Goal: Task Accomplishment & Management: Manage account settings

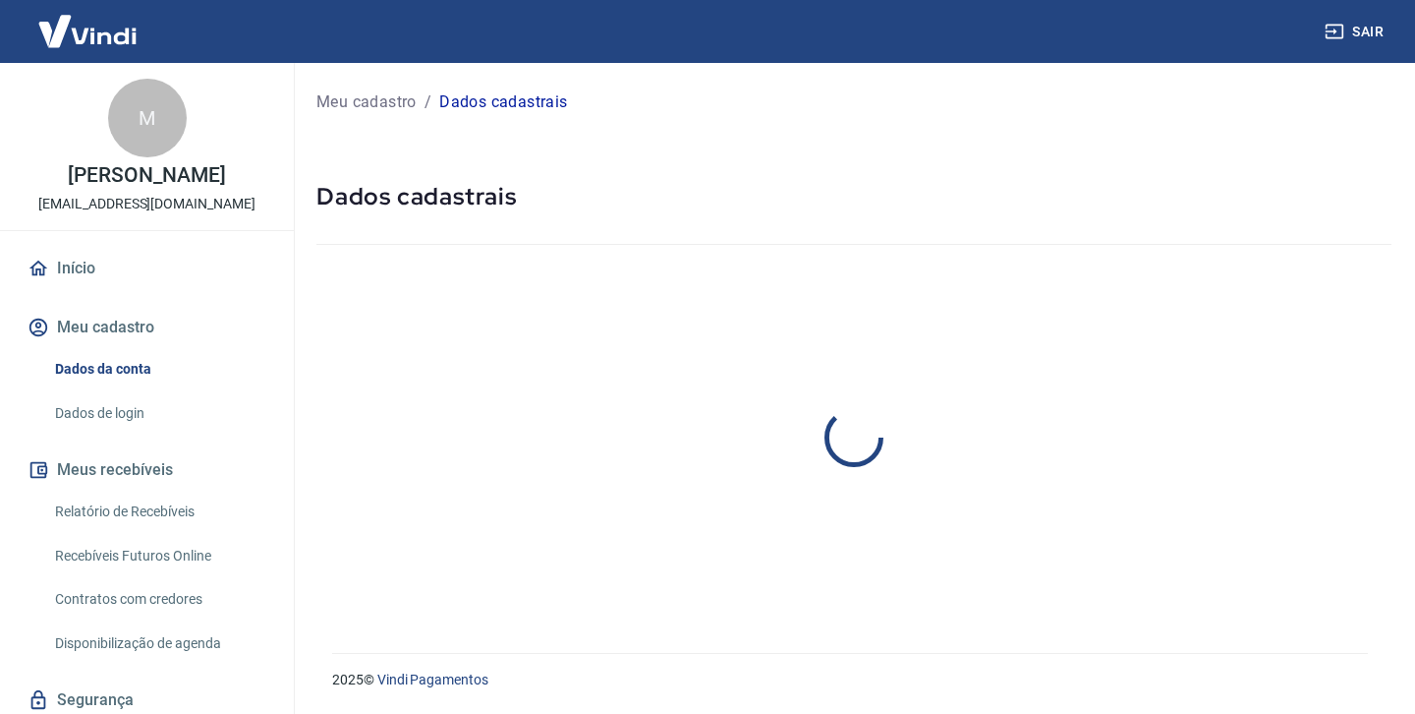
select select "SC"
select select "business"
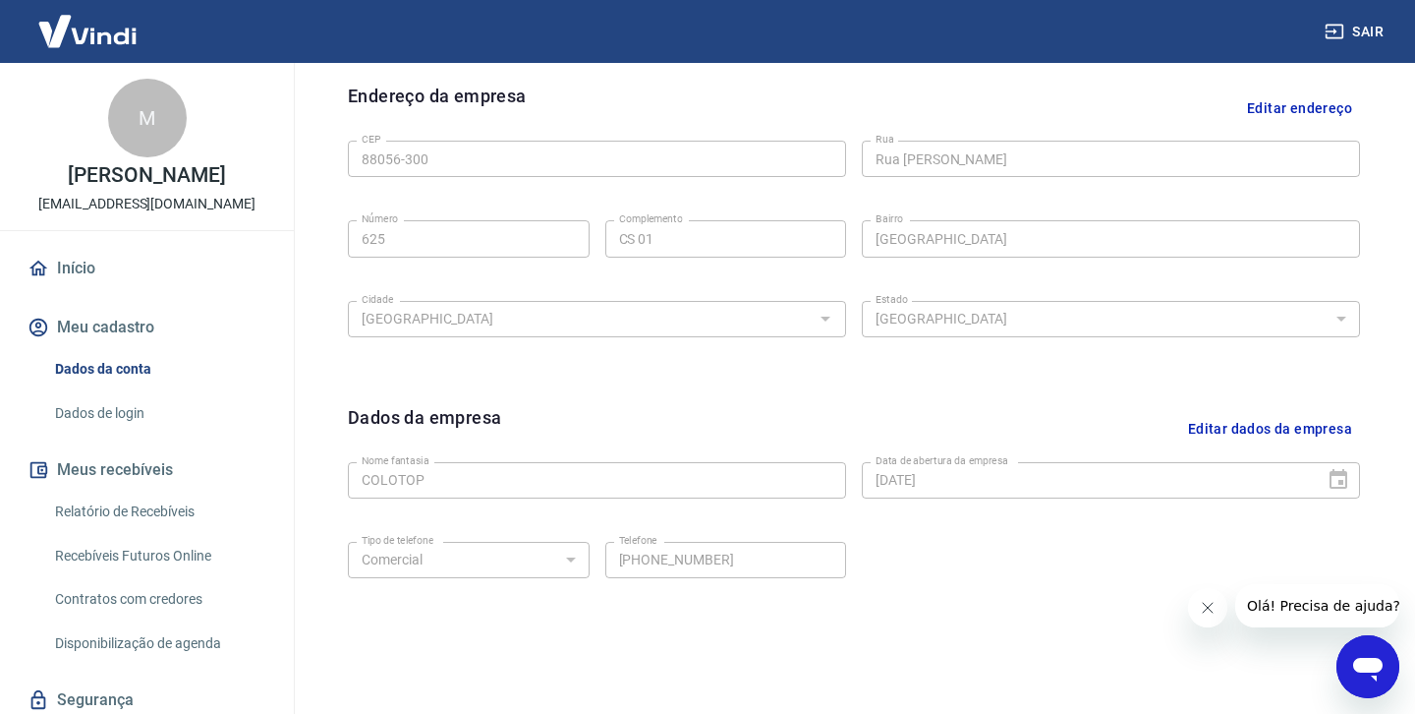
scroll to position [634, 0]
click at [1199, 427] on button "Editar dados da empresa" at bounding box center [1270, 428] width 180 height 50
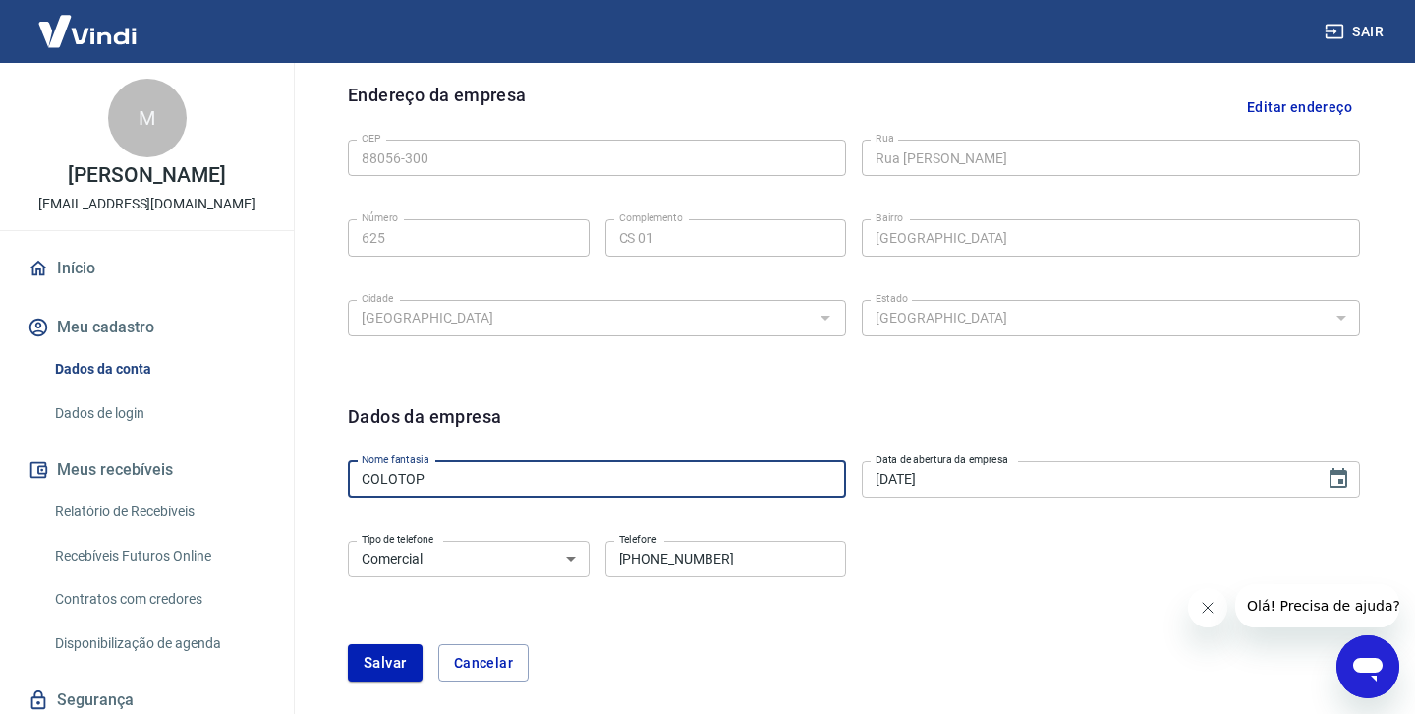
drag, startPoint x: 446, startPoint y: 471, endPoint x: 270, endPoint y: 471, distance: 175.9
type input "B"
type input "VIVA MOV"
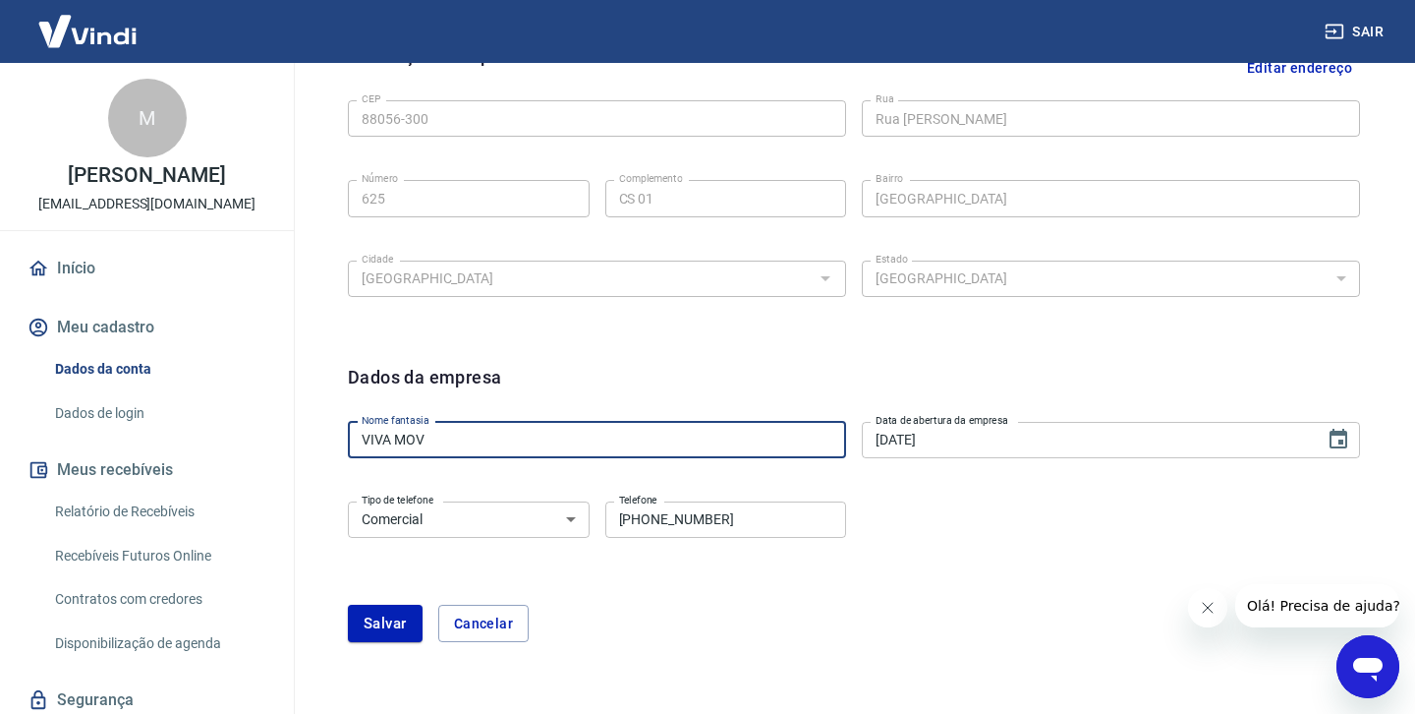
scroll to position [669, 0]
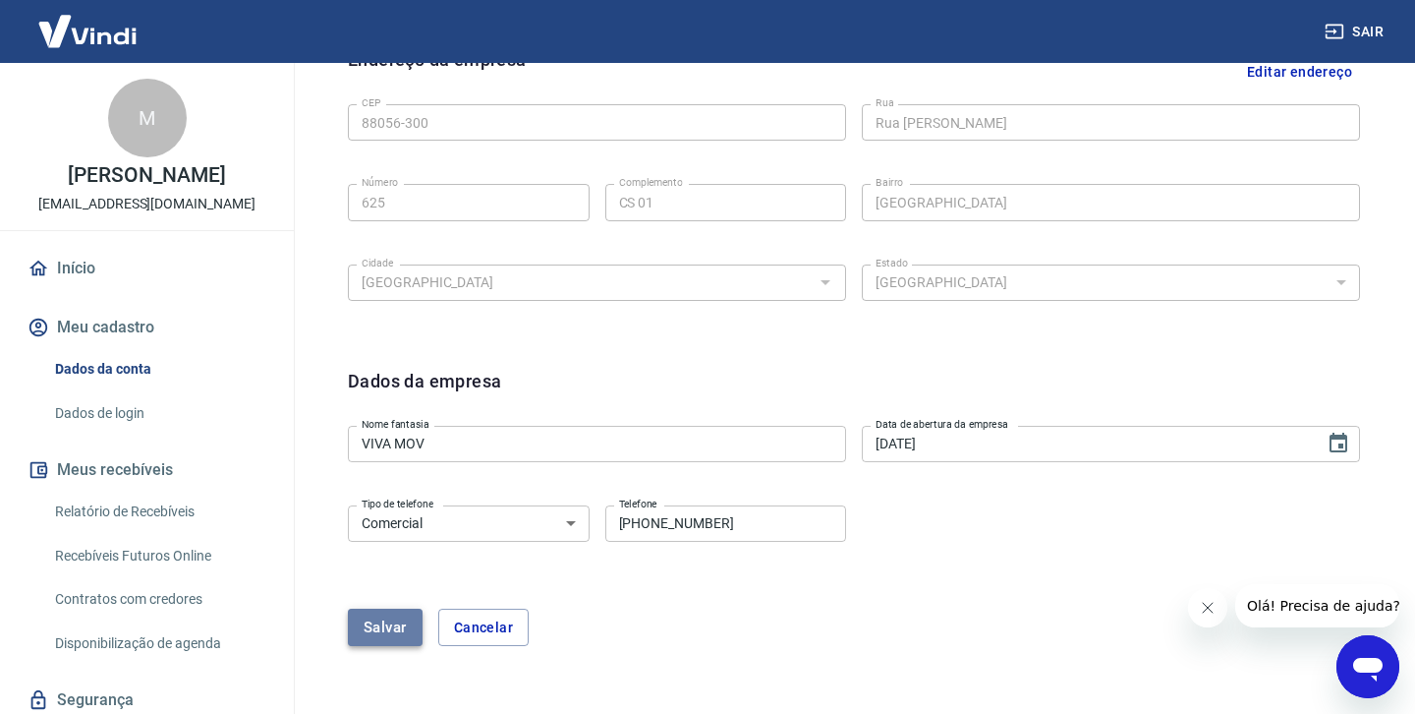
click at [404, 625] on button "Salvar" at bounding box center [385, 626] width 75 height 37
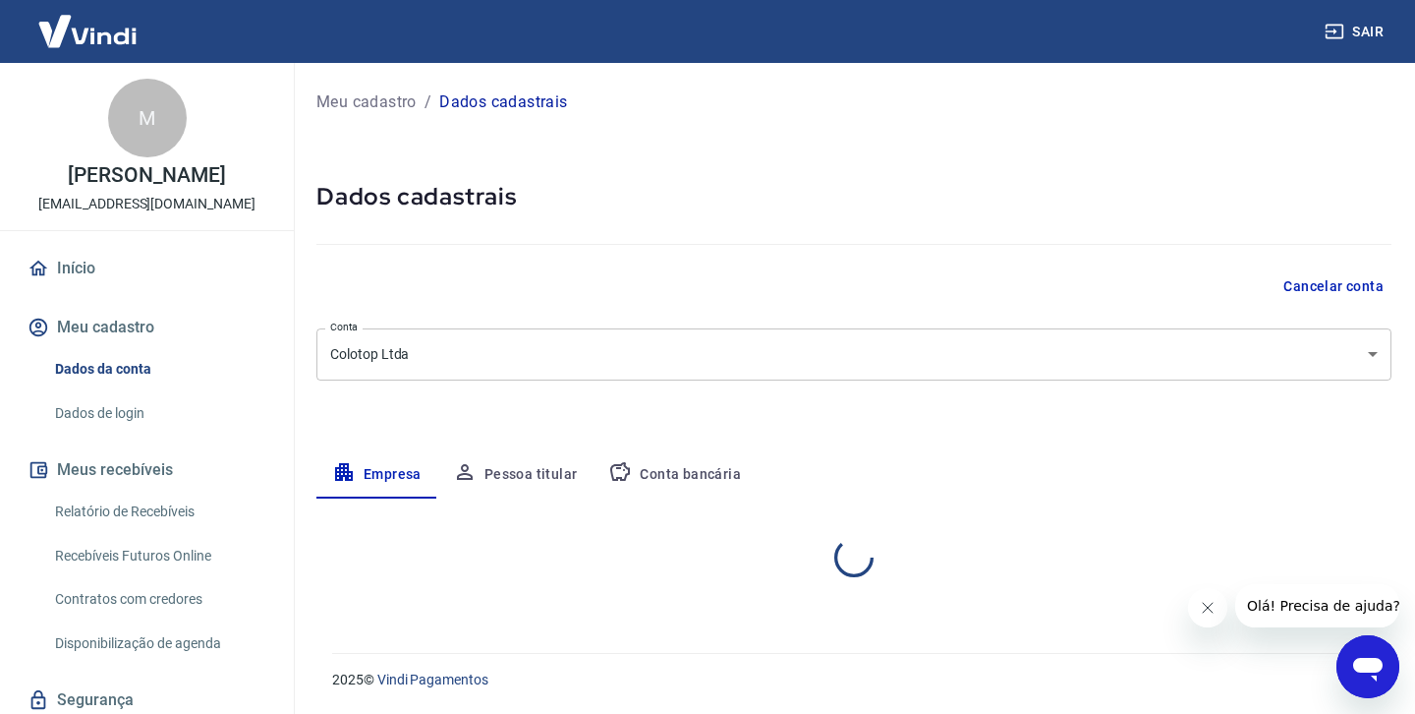
select select "SC"
select select "business"
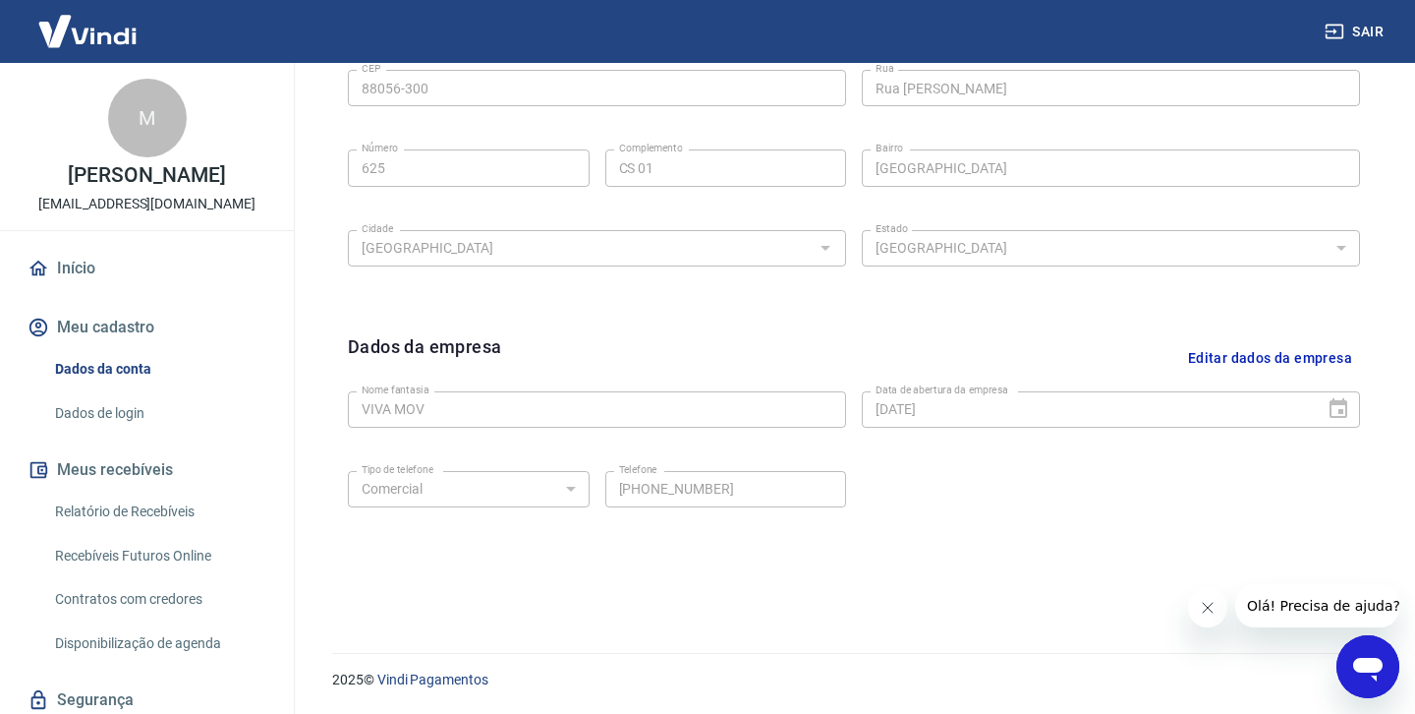
scroll to position [703, 0]
click at [1260, 359] on button "Editar dados da empresa" at bounding box center [1270, 359] width 180 height 50
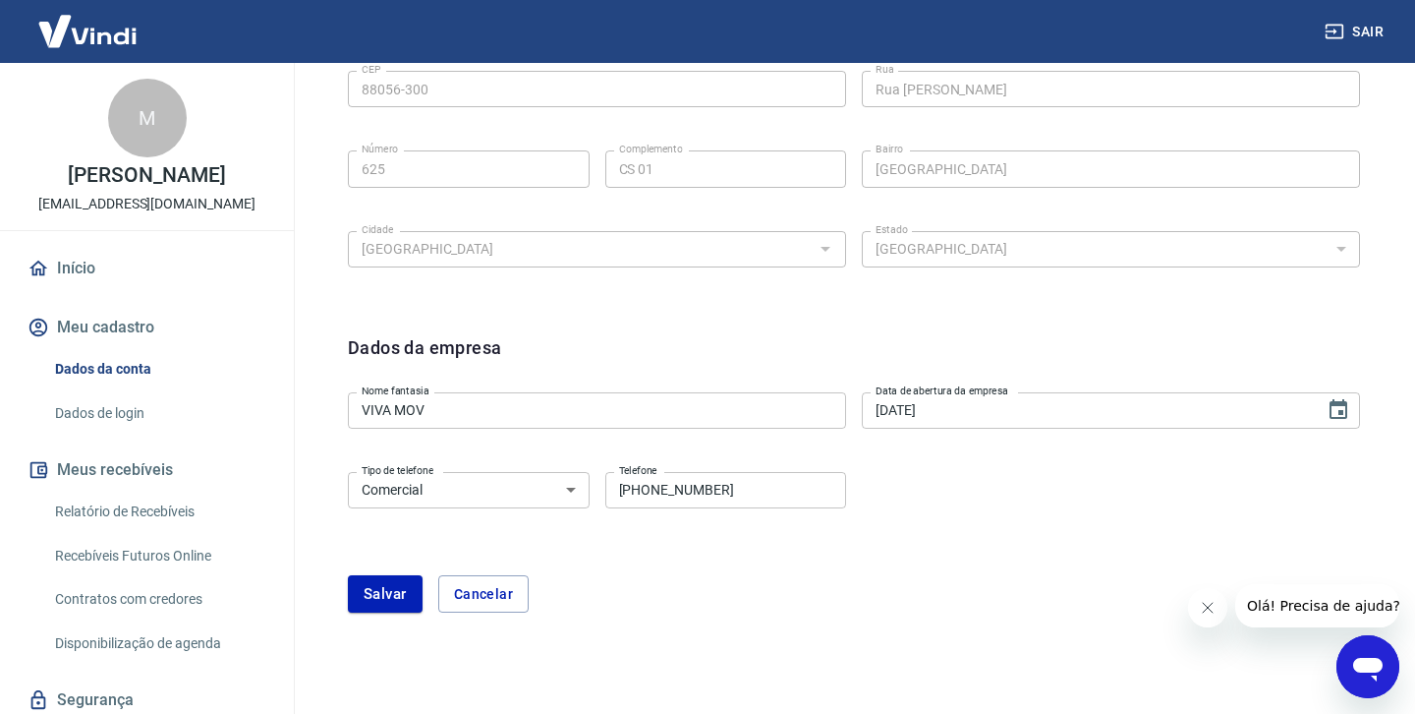
click at [728, 490] on input "(47) 99227-2018" at bounding box center [726, 490] width 242 height 36
type input "(4"
click at [631, 490] on input "Telefone" at bounding box center [726, 490] width 242 height 36
type input "[PHONE_NUMBER]"
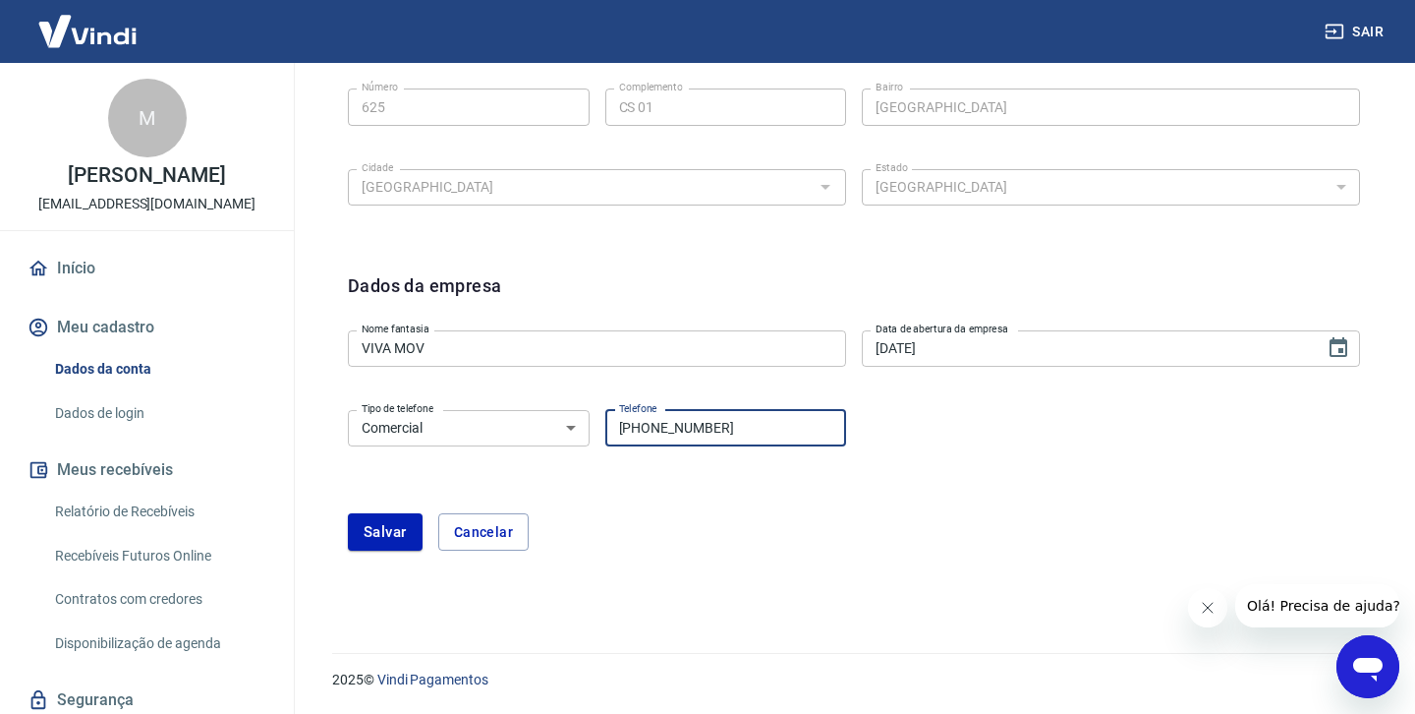
scroll to position [764, 0]
click at [401, 529] on button "Salvar" at bounding box center [385, 532] width 75 height 37
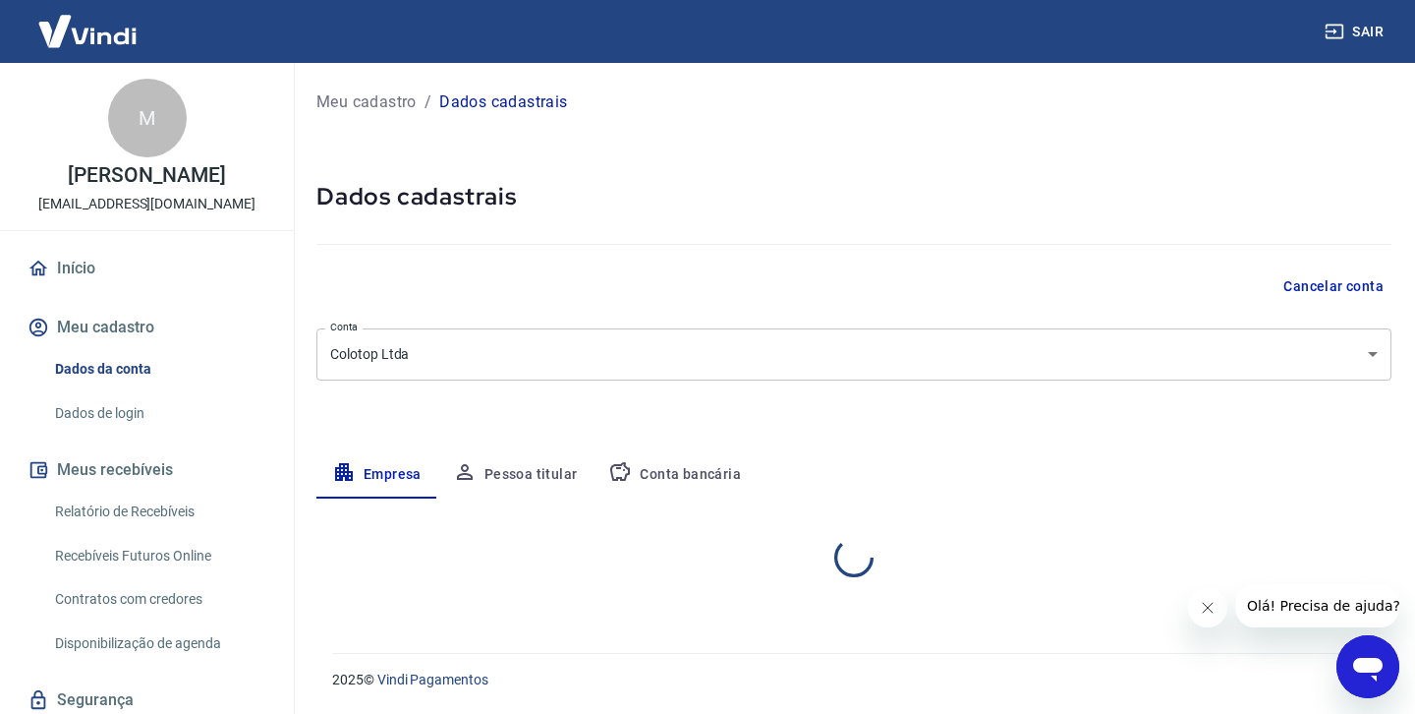
scroll to position [0, 0]
select select "SC"
select select "business"
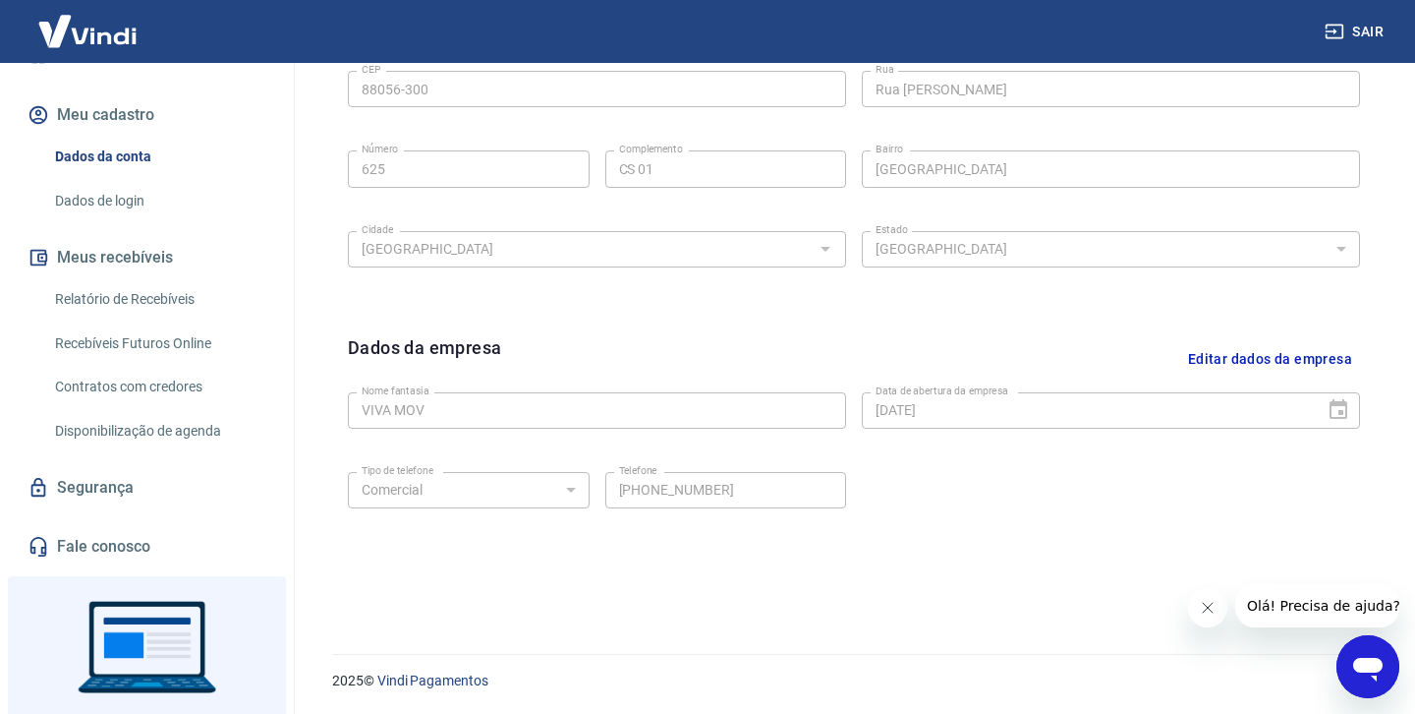
scroll to position [211, 0]
click at [154, 222] on link "Dados de login" at bounding box center [158, 202] width 223 height 40
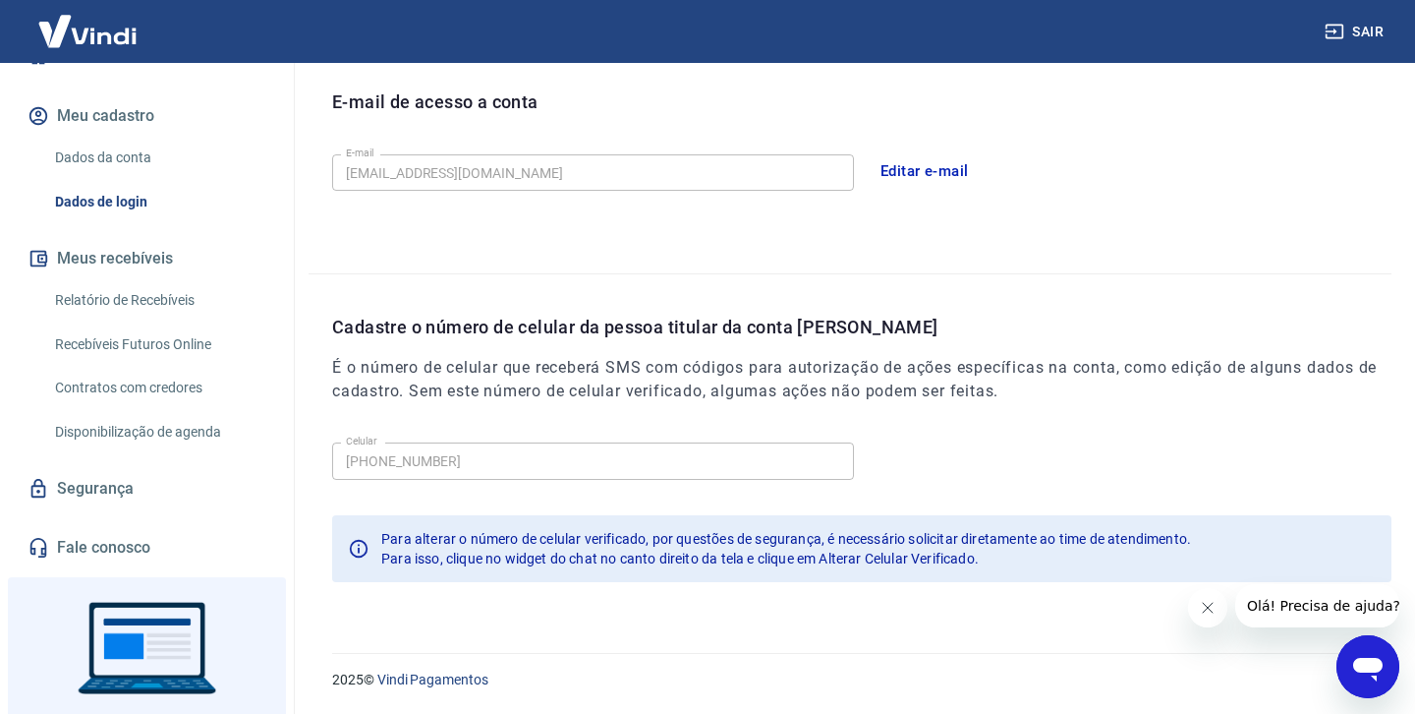
scroll to position [544, 0]
click at [911, 171] on button "Editar e-mail" at bounding box center [925, 171] width 110 height 41
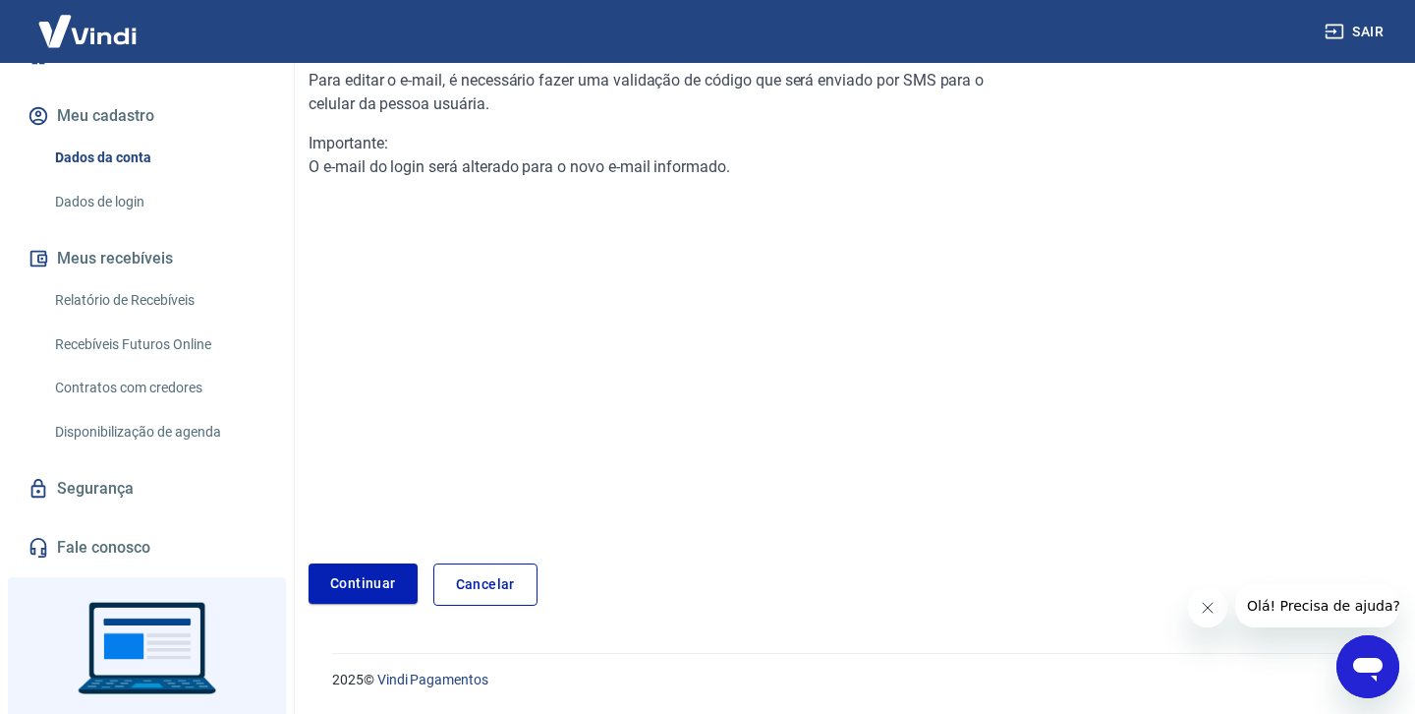
scroll to position [210, 0]
click at [344, 584] on link "Continuar" at bounding box center [363, 584] width 109 height 40
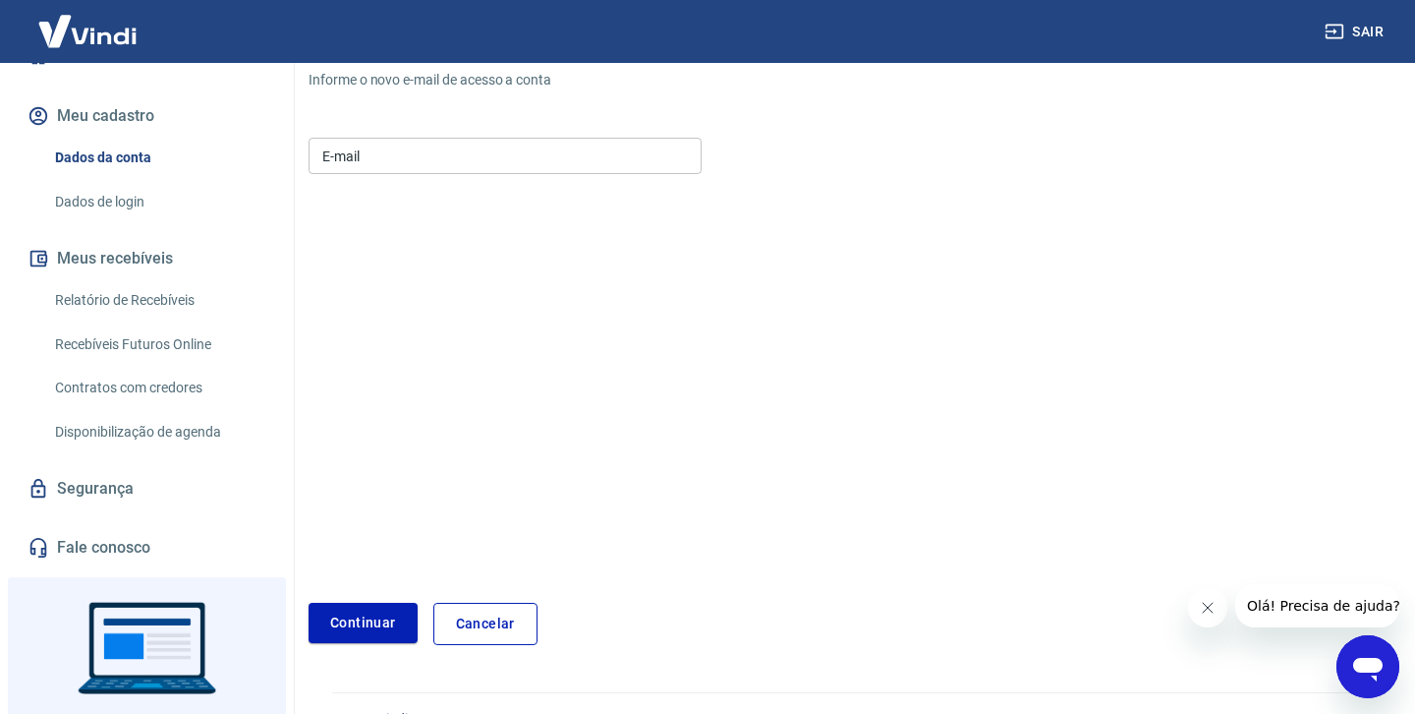
click at [390, 166] on input "E-mail" at bounding box center [505, 156] width 393 height 36
type input "M"
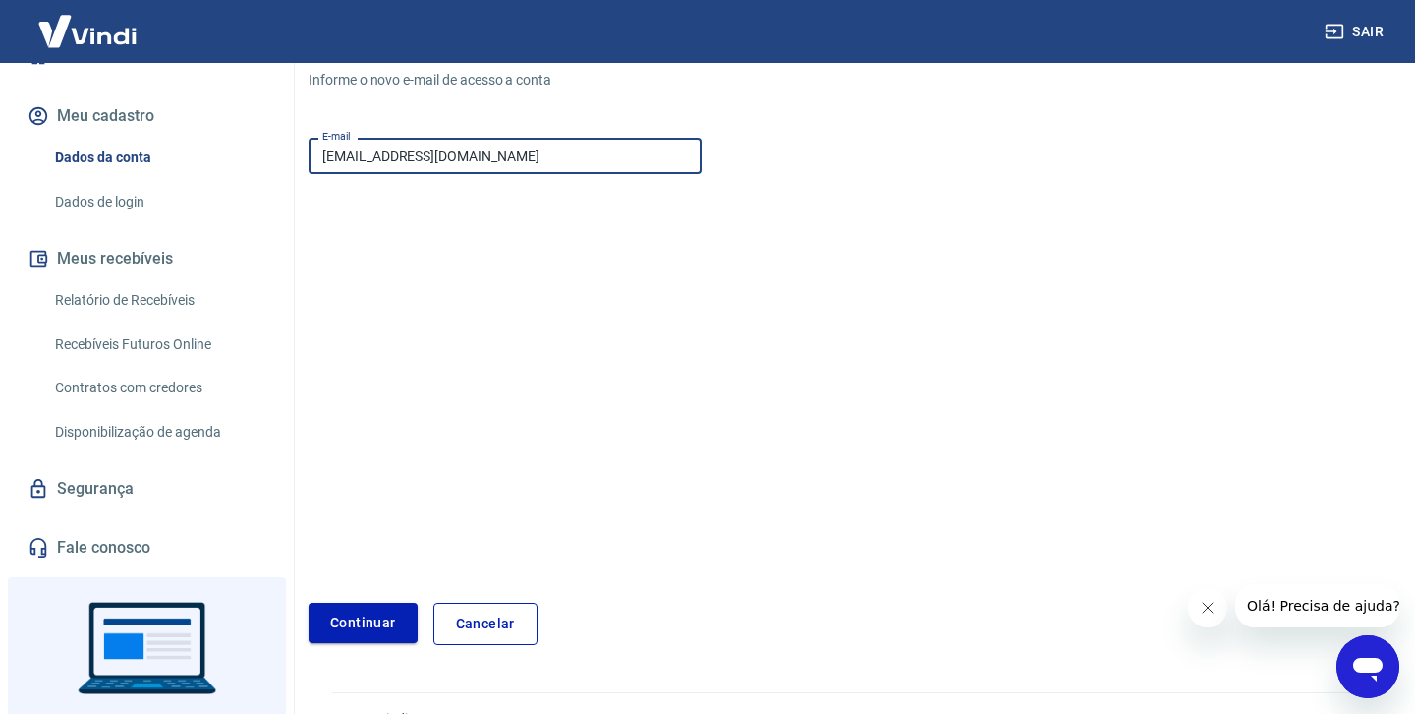
type input "[EMAIL_ADDRESS][DOMAIN_NAME]"
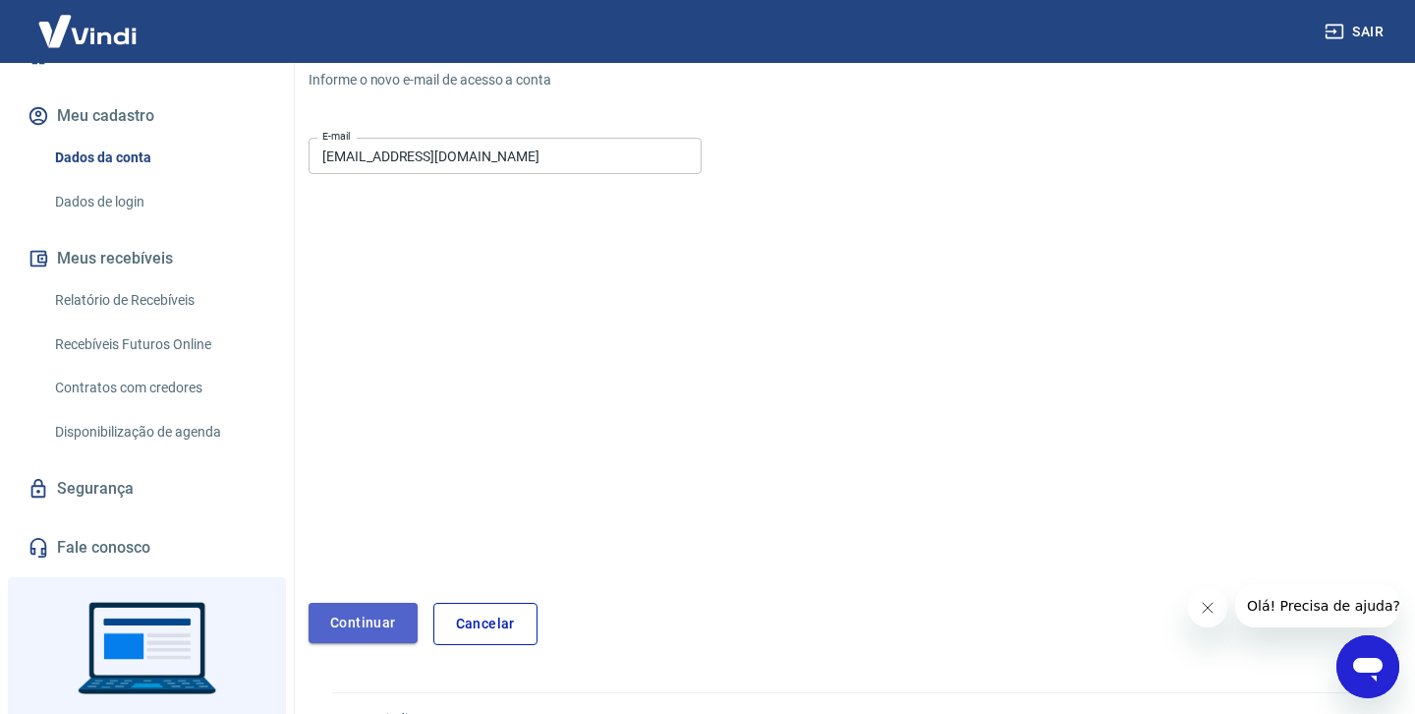
click at [344, 616] on button "Continuar" at bounding box center [363, 622] width 109 height 40
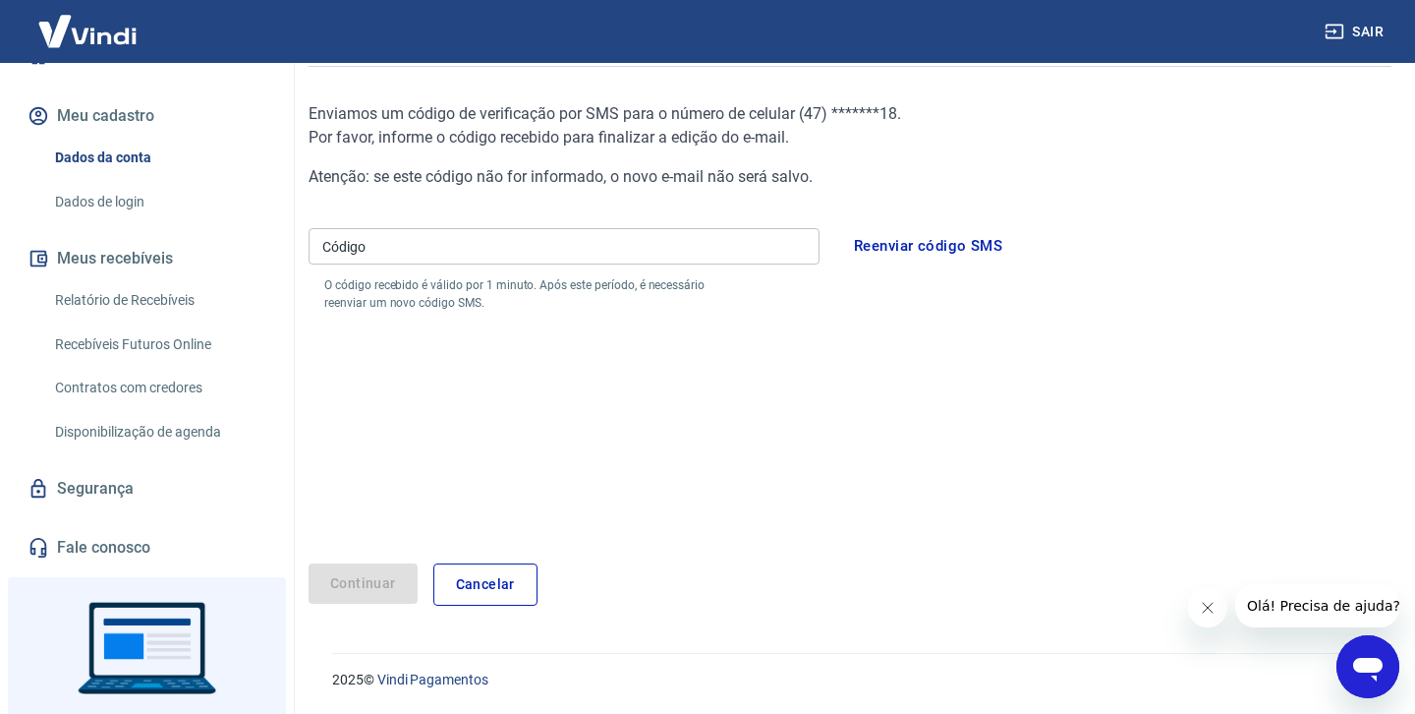
scroll to position [177, 0]
click at [898, 247] on button "Reenviar código SMS" at bounding box center [928, 246] width 170 height 41
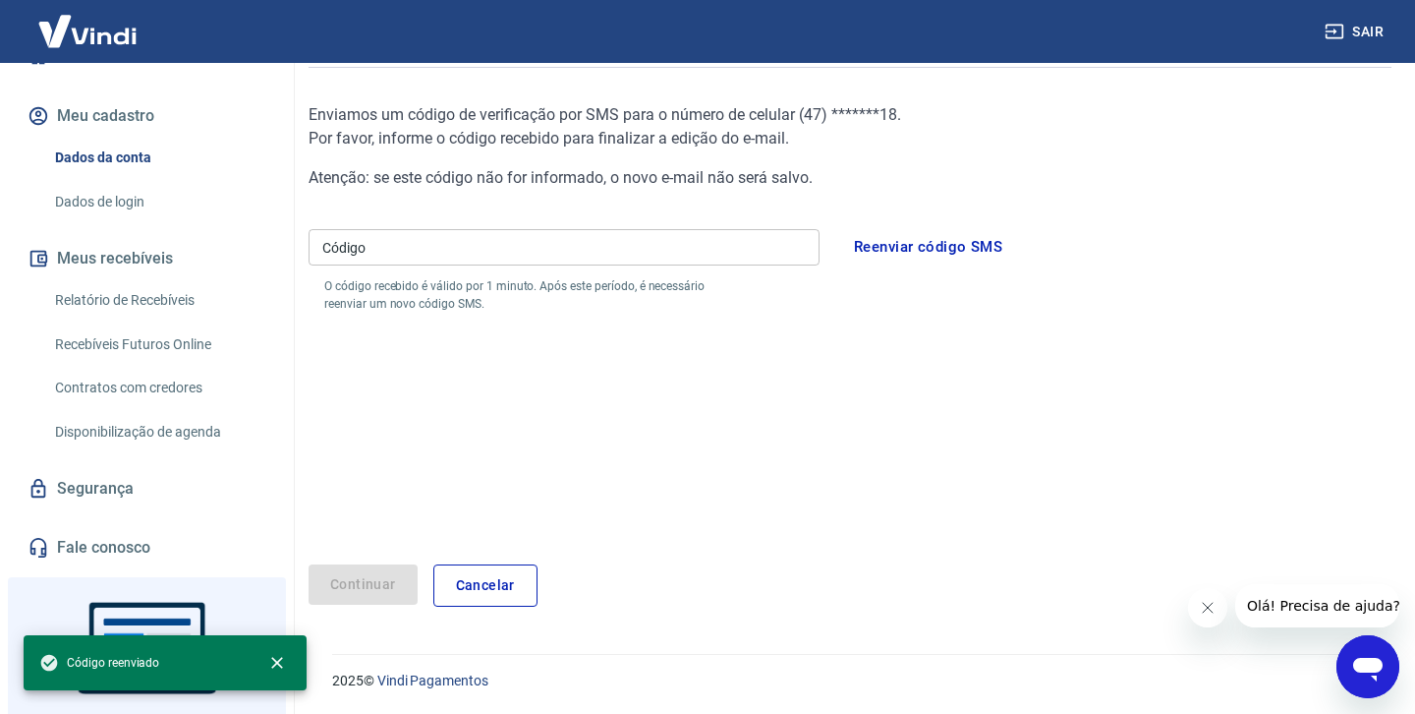
click at [494, 249] on input "Código" at bounding box center [564, 247] width 511 height 36
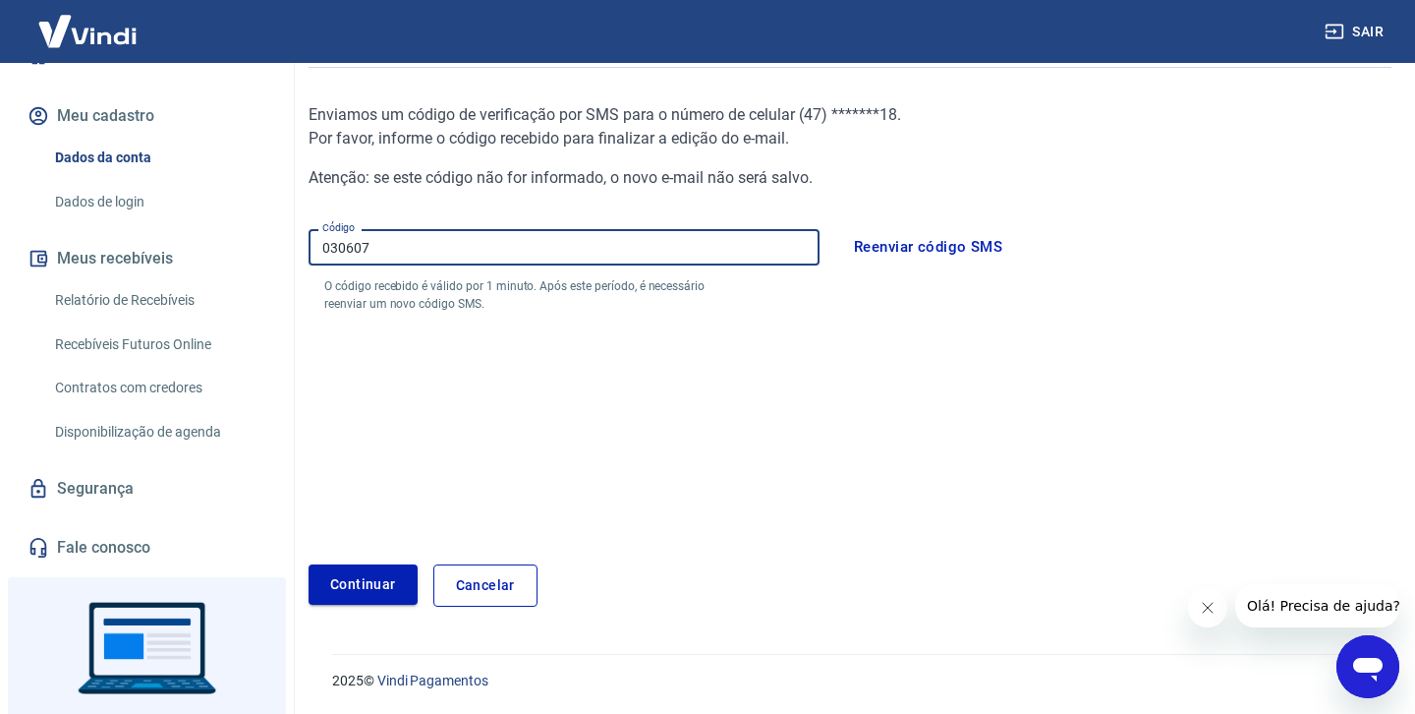
type input "030607"
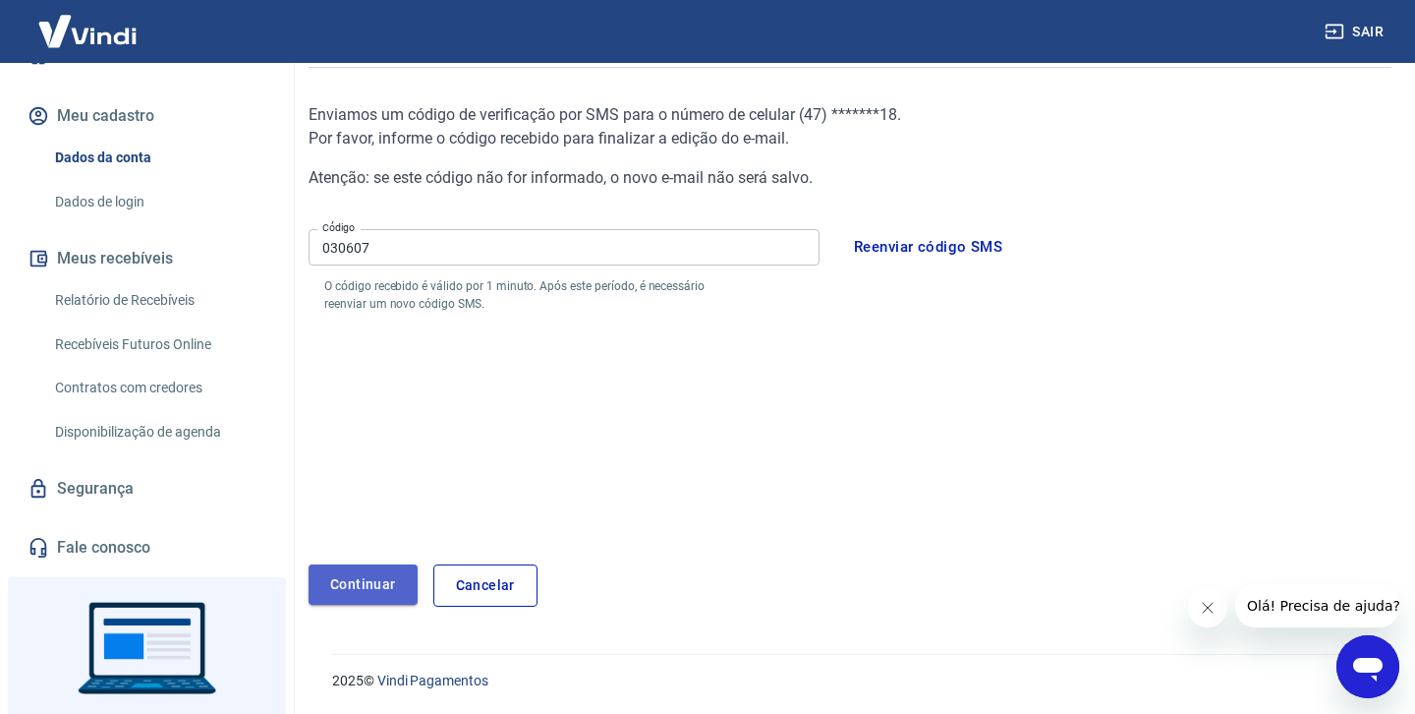
click at [367, 585] on button "Continuar" at bounding box center [363, 584] width 109 height 40
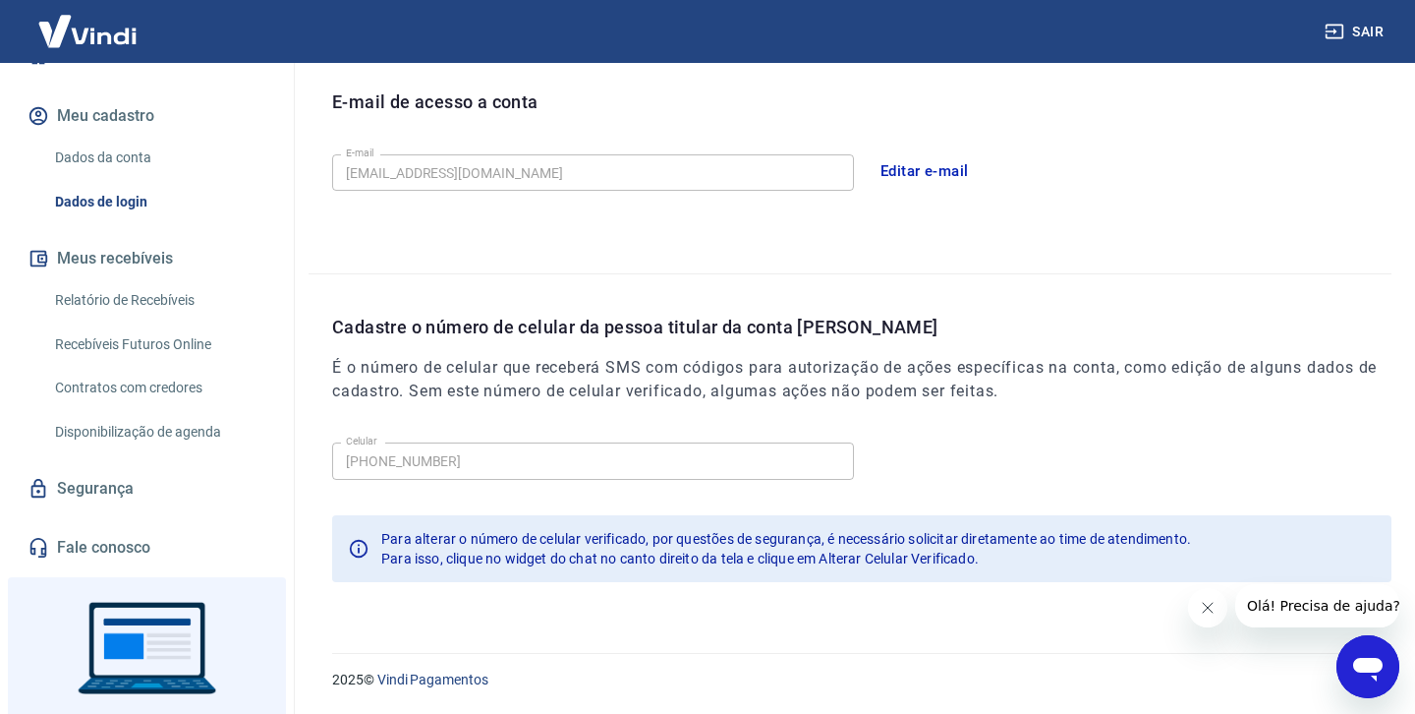
scroll to position [544, 0]
click at [441, 460] on input "(47) 99227-2018" at bounding box center [593, 461] width 522 height 36
click at [463, 460] on input "(47) 99227-2018" at bounding box center [593, 461] width 522 height 36
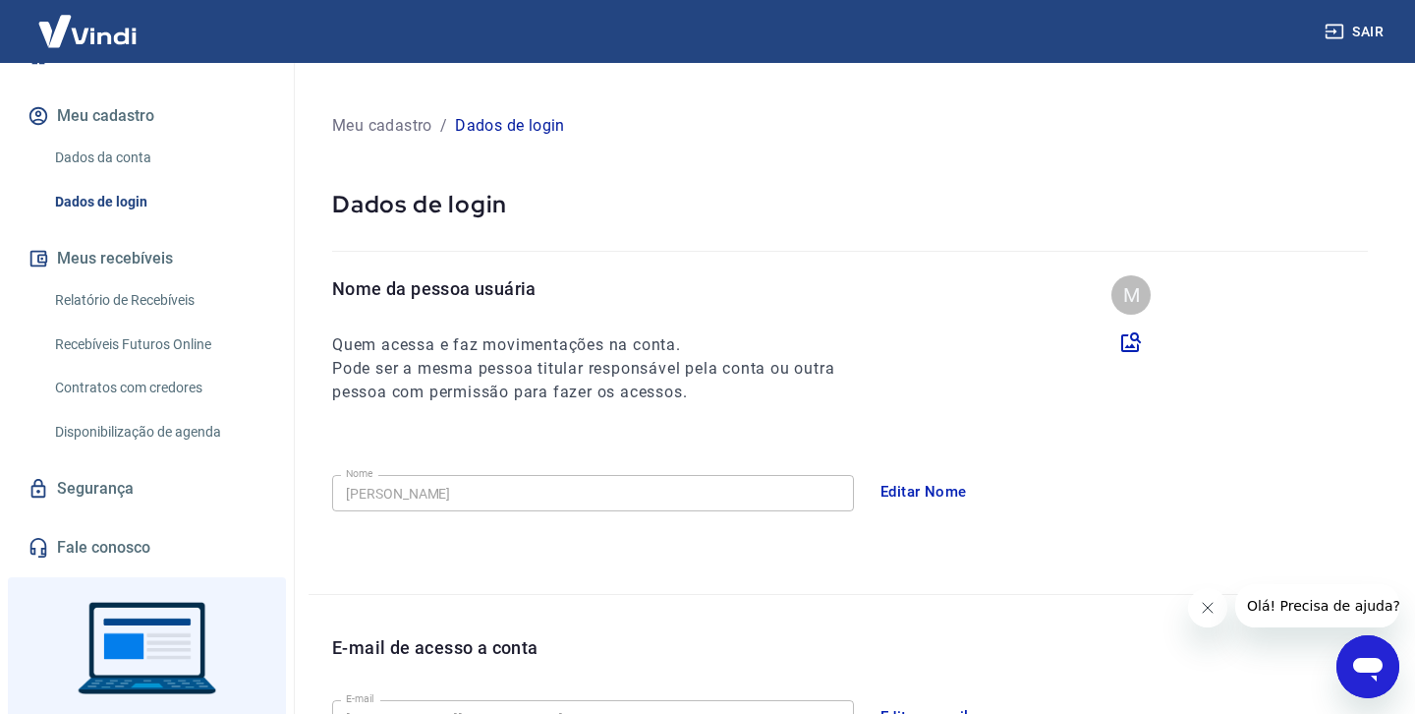
scroll to position [0, 0]
click at [127, 218] on link "Dados de login" at bounding box center [158, 202] width 223 height 40
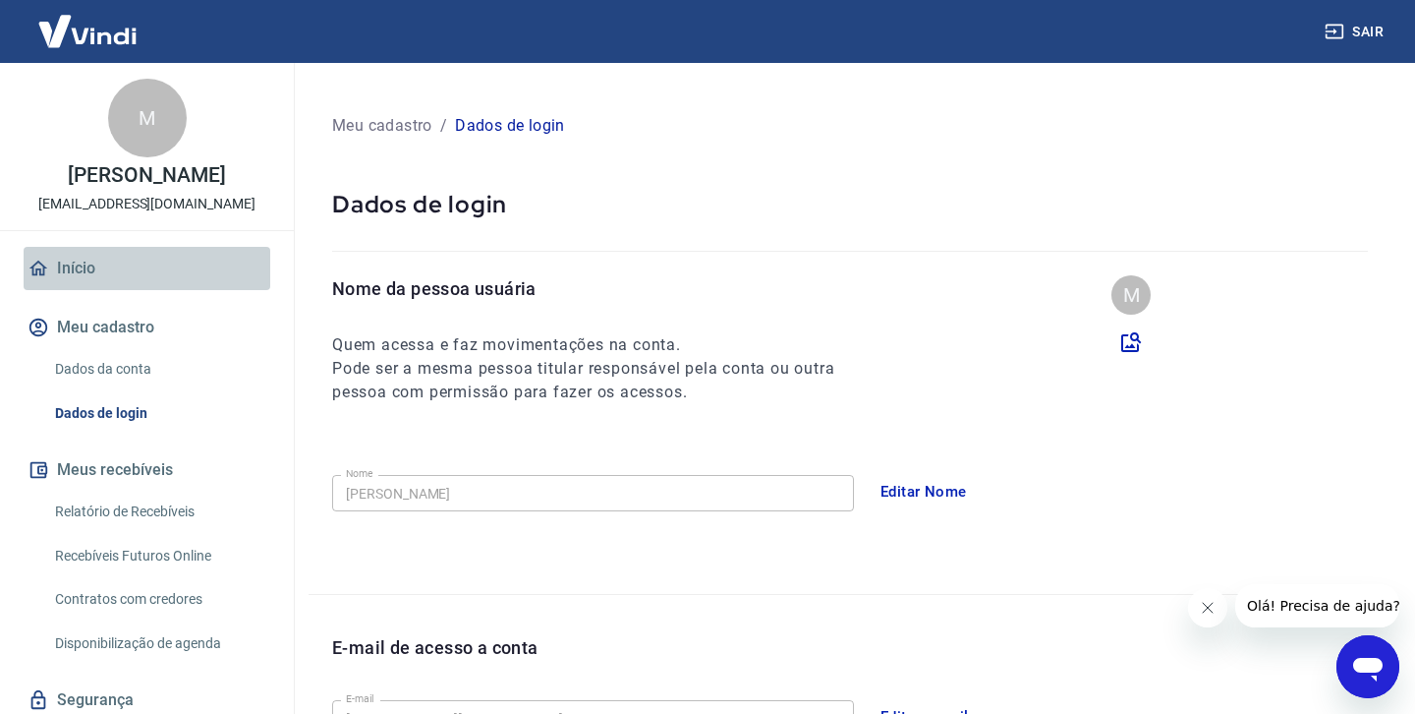
click at [71, 283] on link "Início" at bounding box center [147, 268] width 247 height 43
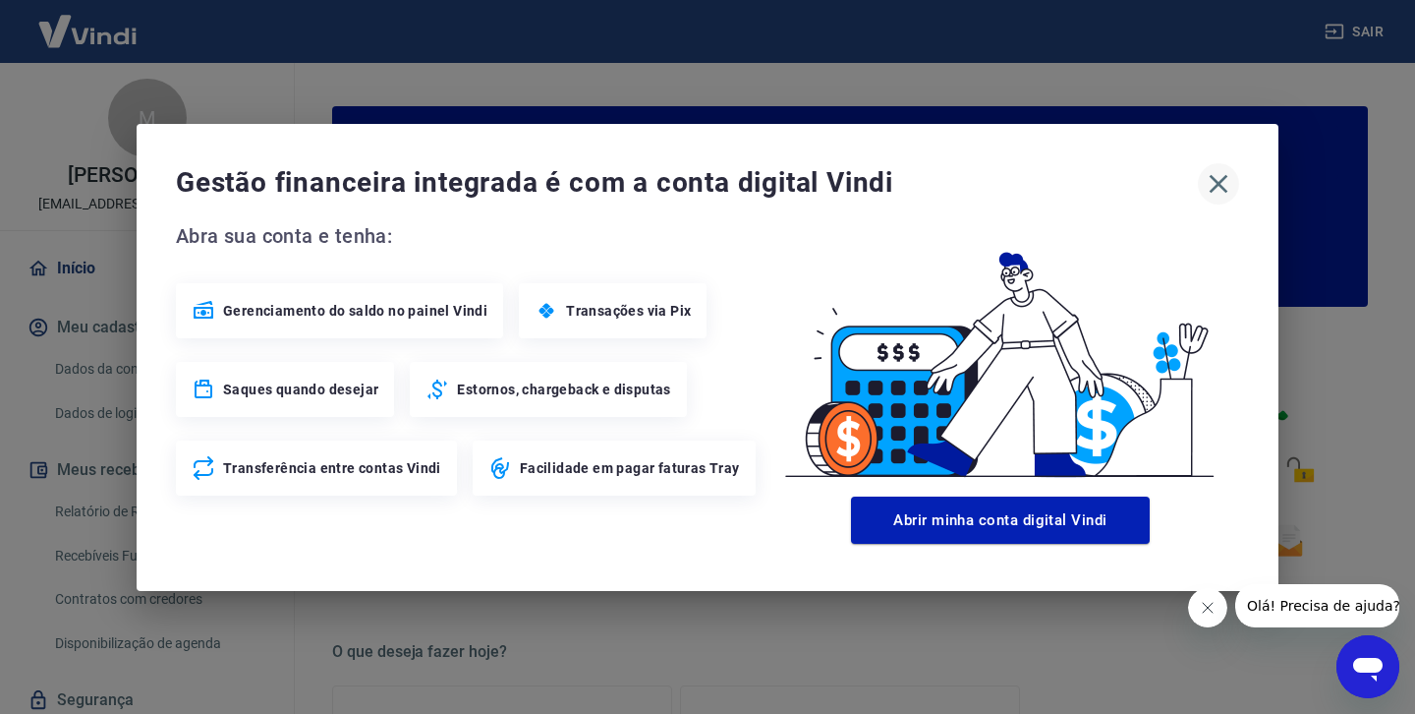
click at [1222, 188] on icon "button" at bounding box center [1219, 183] width 19 height 19
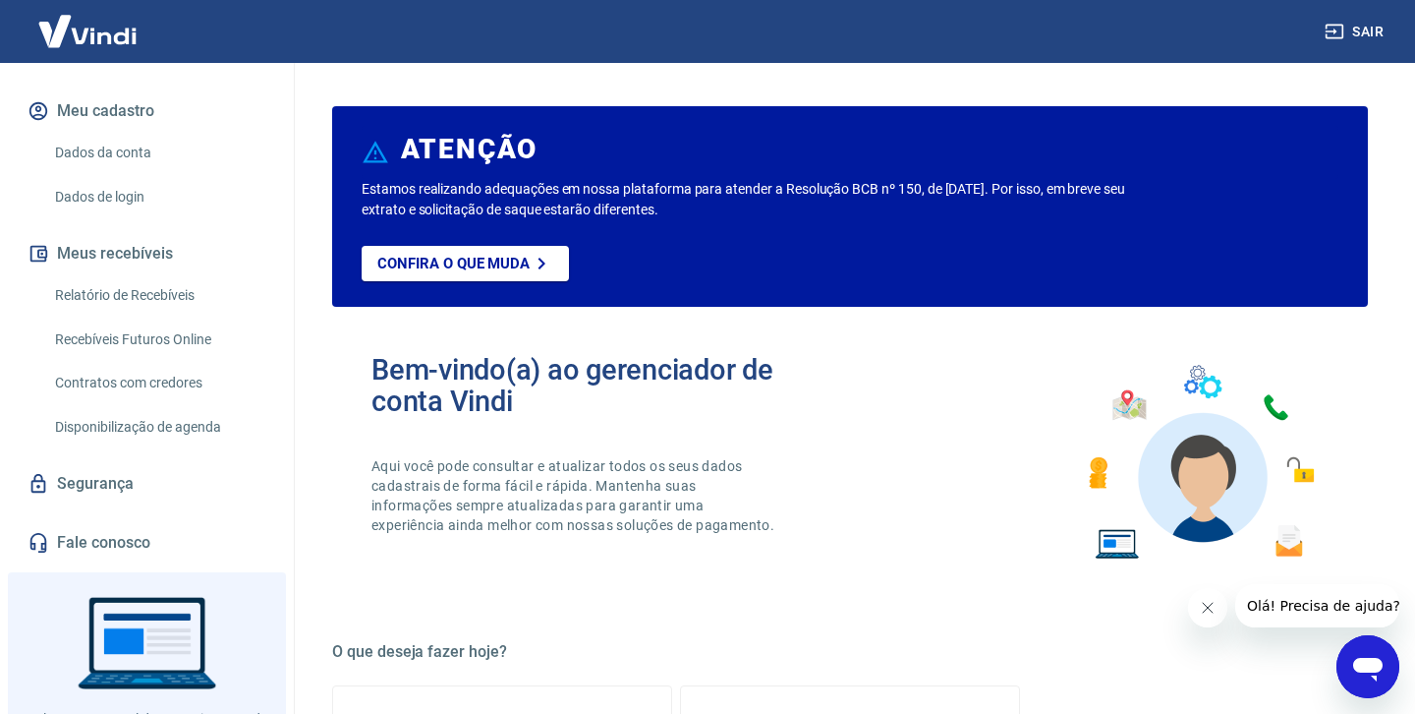
scroll to position [240, 0]
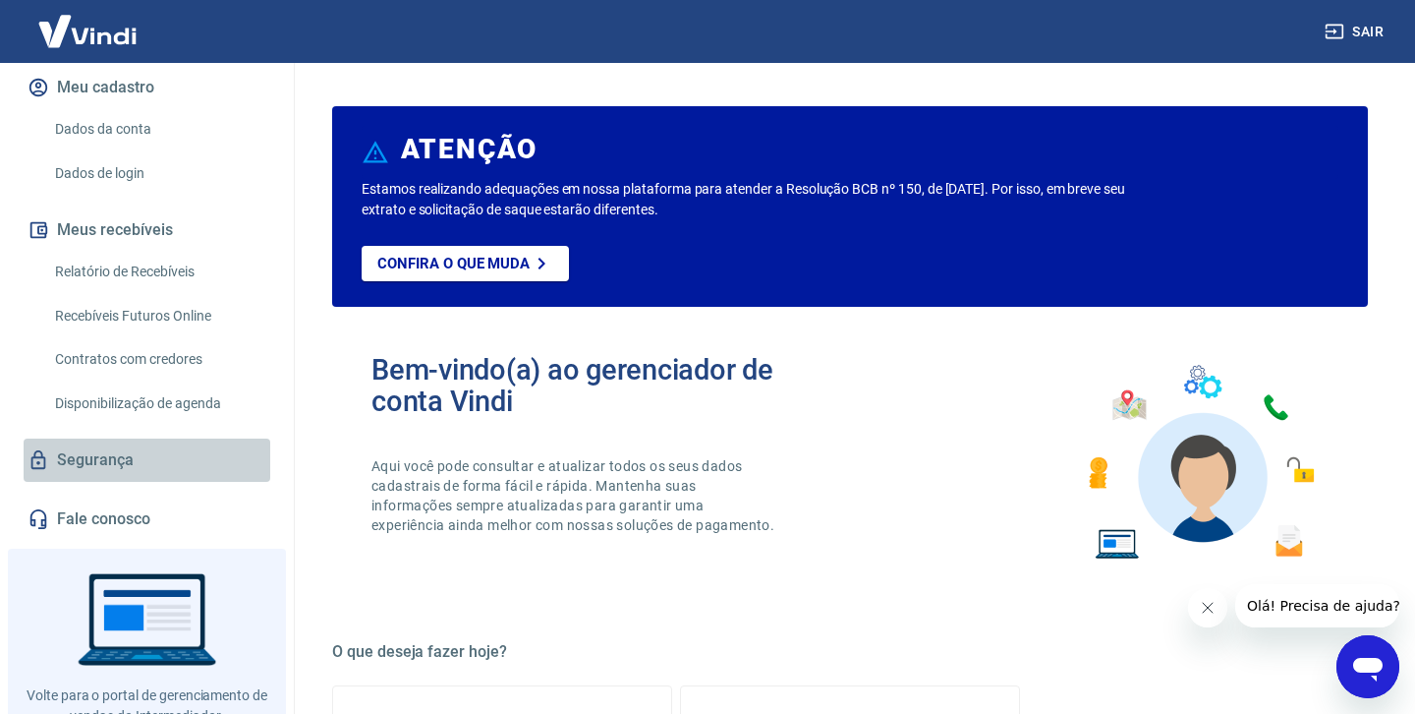
click at [150, 470] on link "Segurança" at bounding box center [147, 459] width 247 height 43
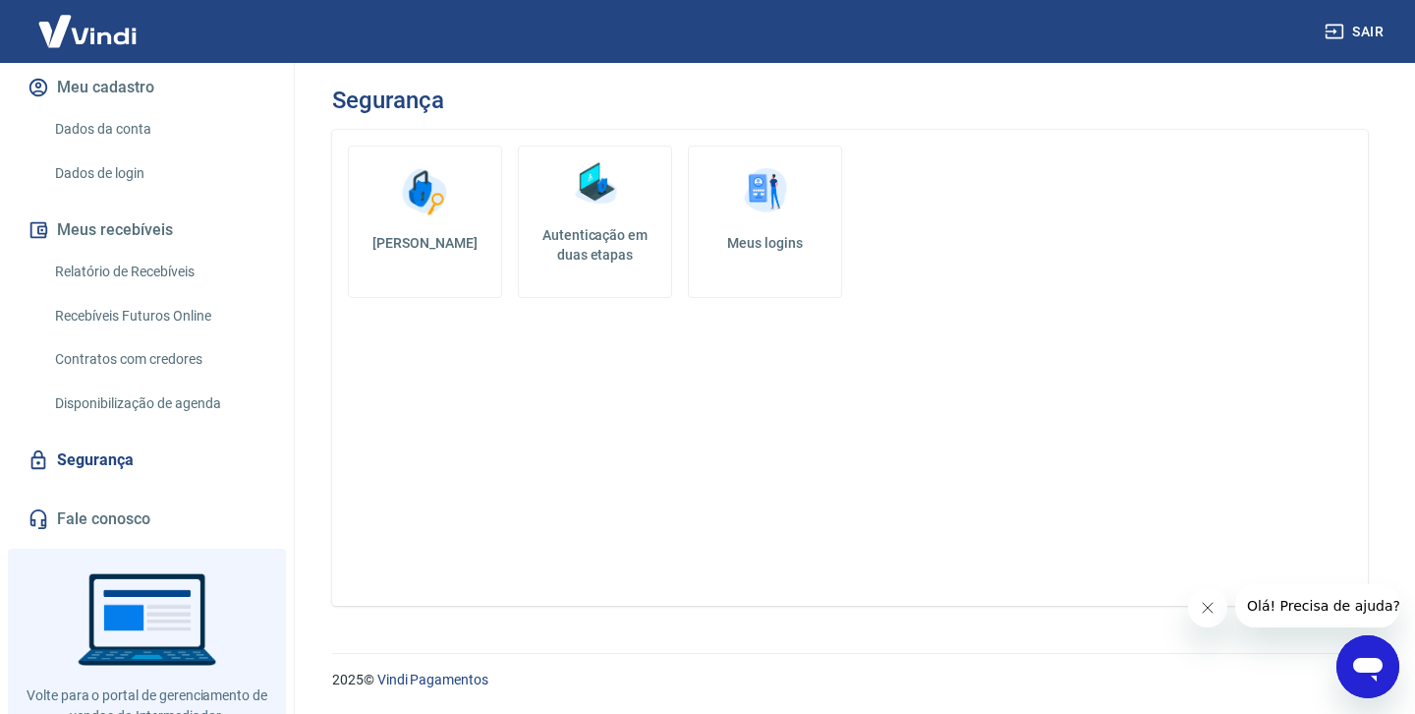
click at [428, 205] on img at bounding box center [425, 191] width 59 height 59
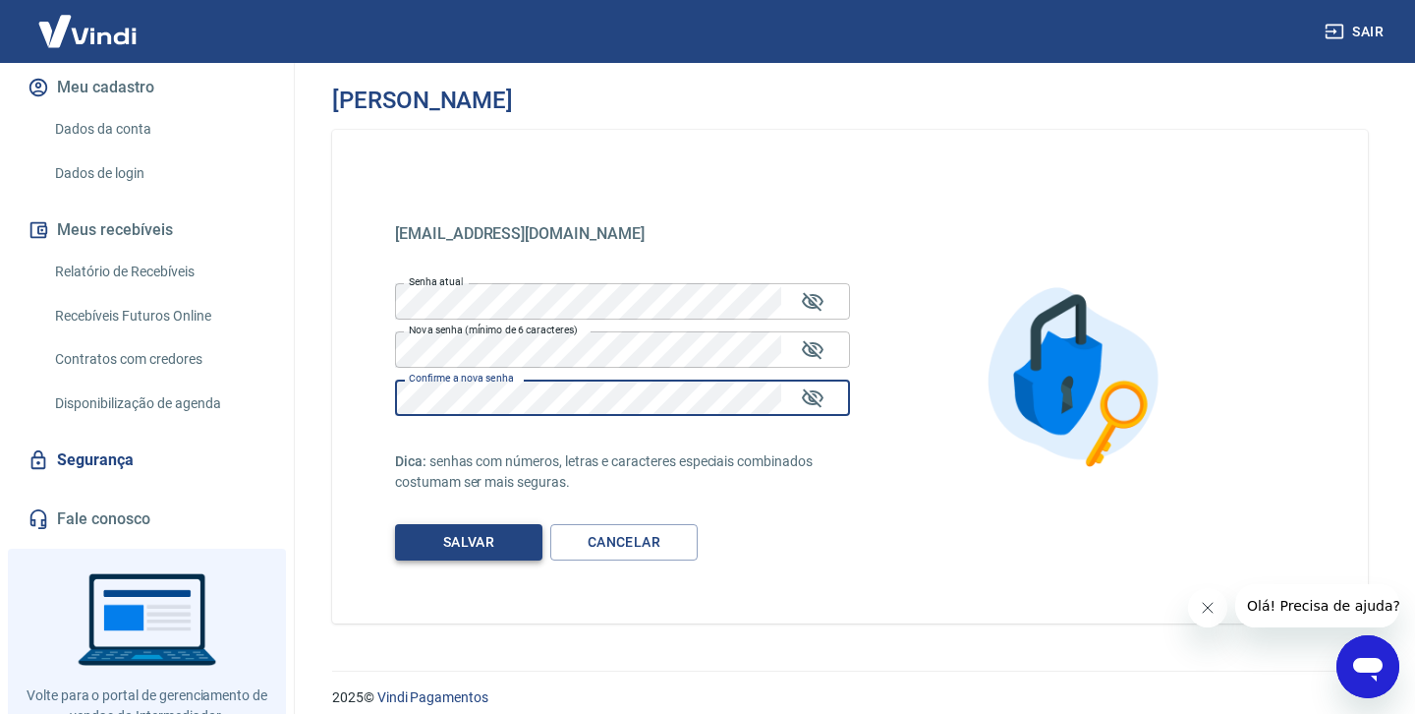
click at [474, 538] on button "Salvar" at bounding box center [468, 542] width 147 height 36
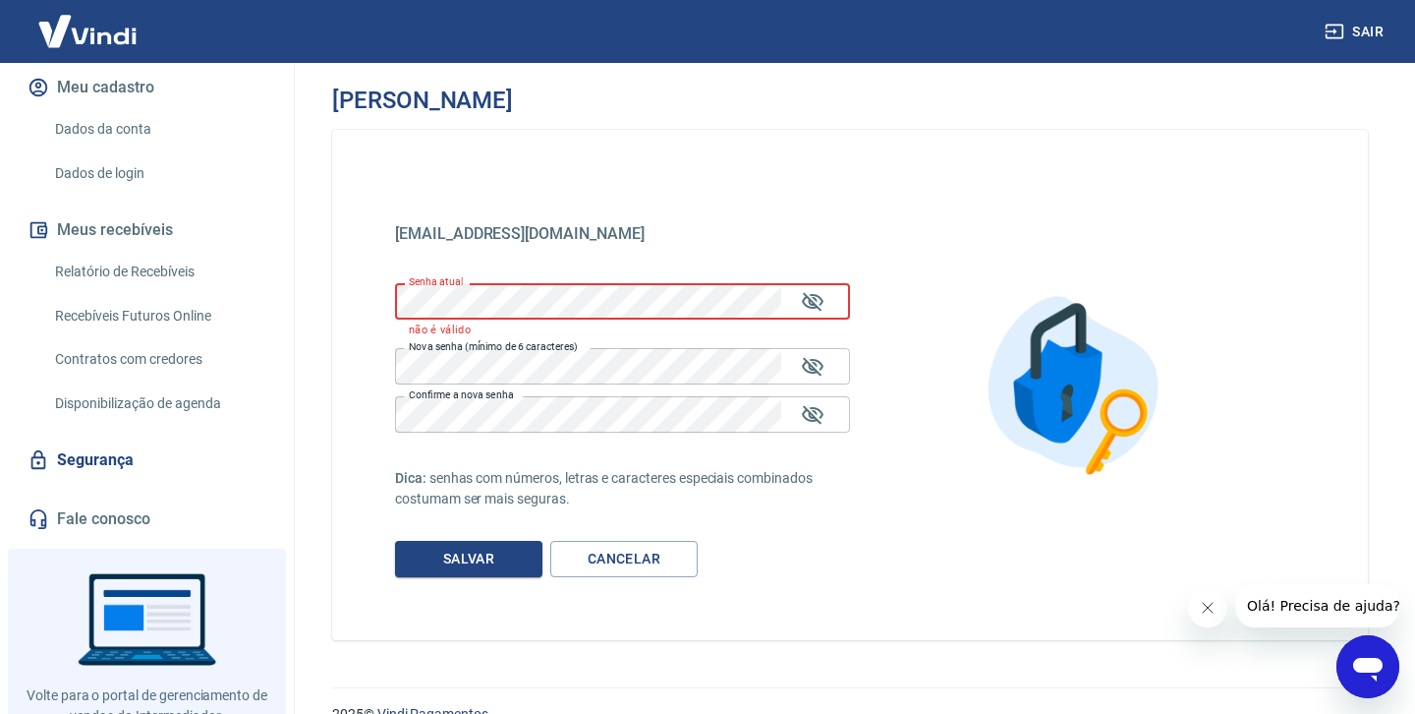
click at [381, 299] on div "marketing@vivamov.com.br marketing@vivamov.com.br Senha atual Senha atual não é…" at bounding box center [850, 385] width 1036 height 510
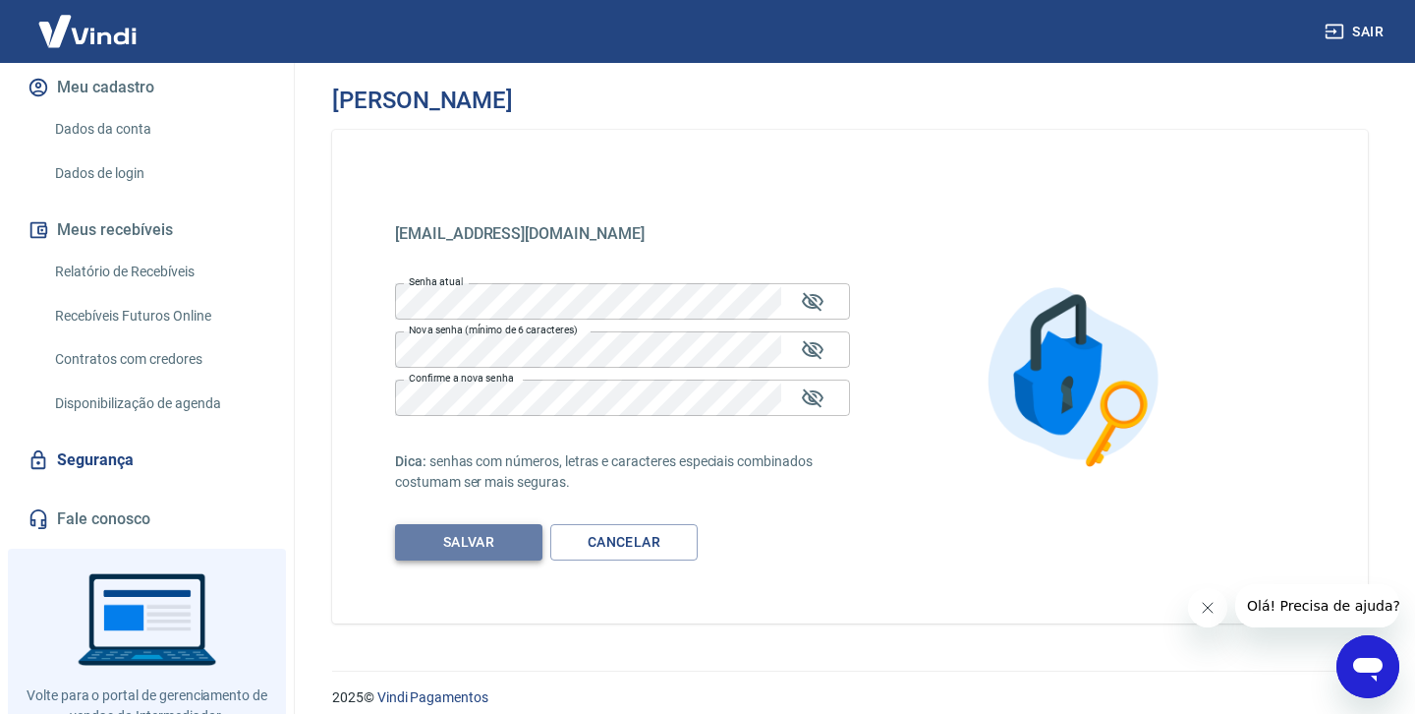
click at [464, 538] on button "Salvar" at bounding box center [468, 542] width 147 height 36
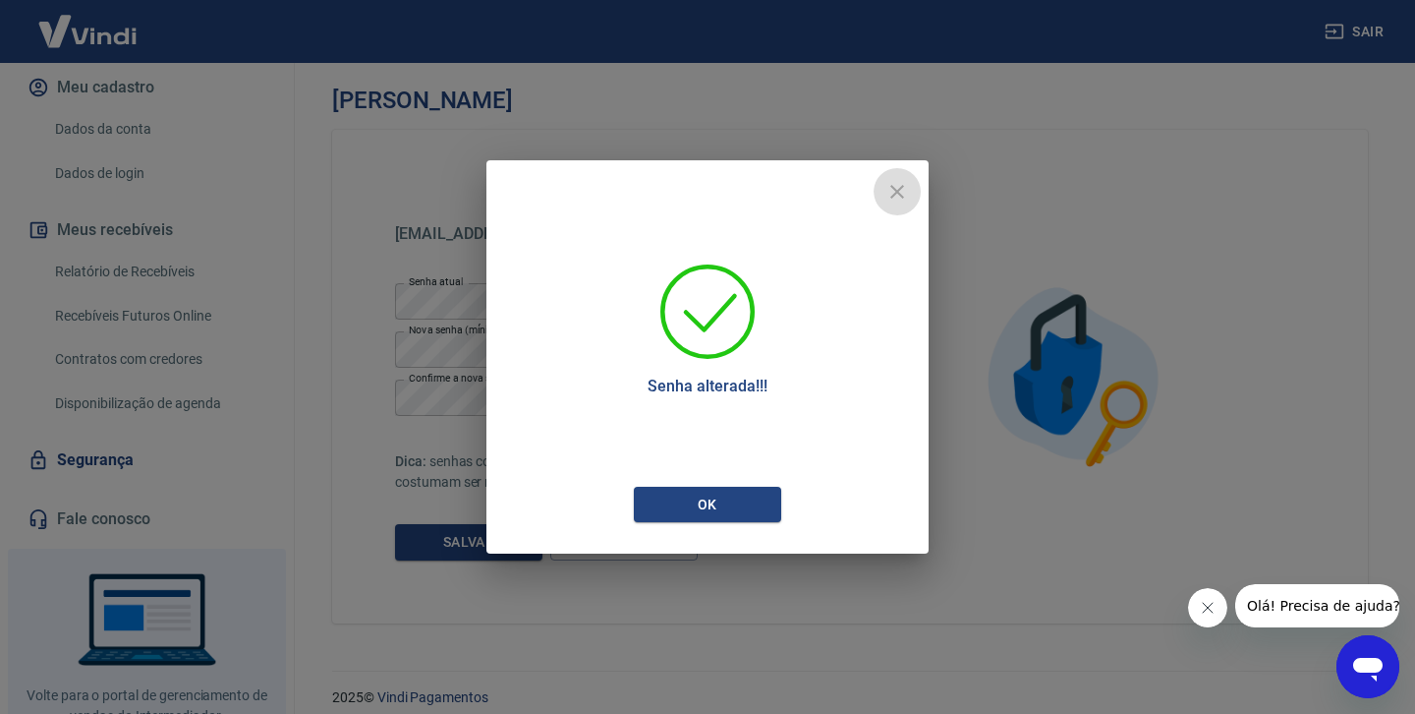
click at [895, 194] on icon "close" at bounding box center [897, 192] width 14 height 14
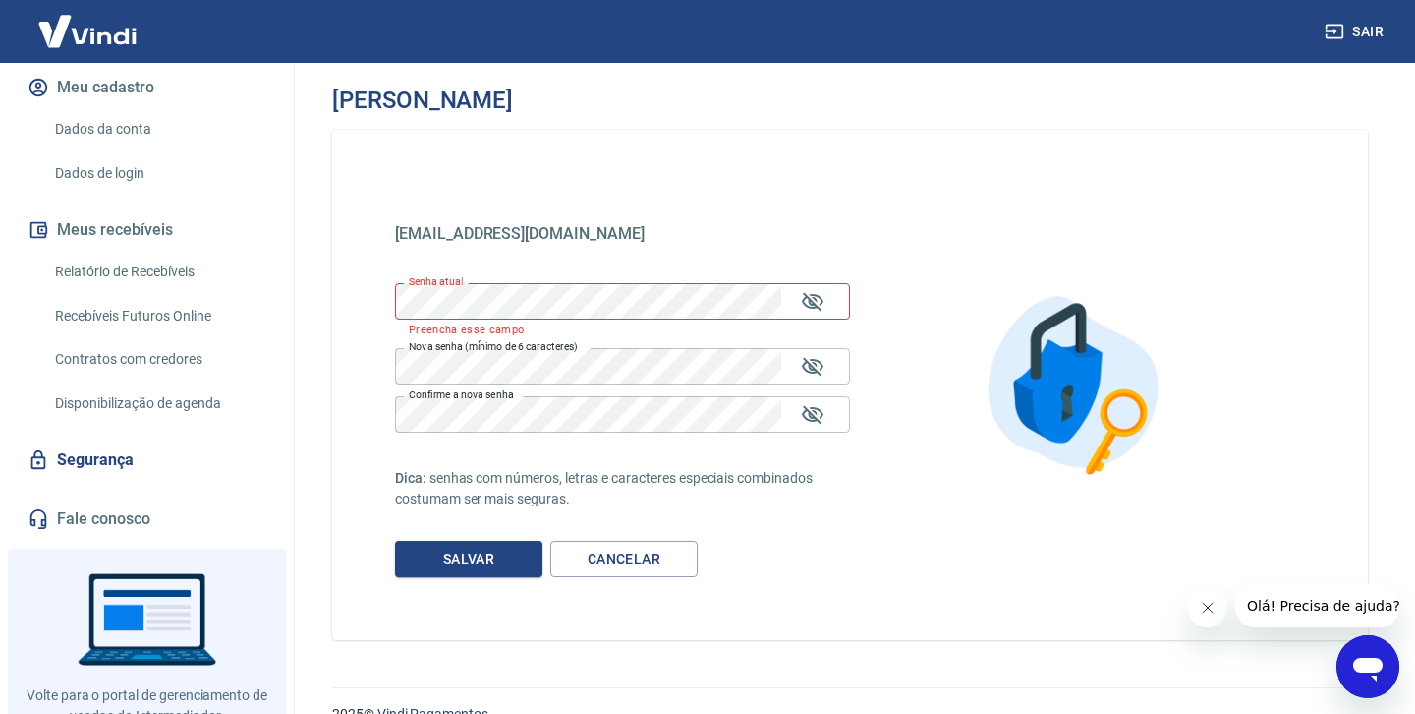
click at [561, 191] on div "marketing@vivamov.com.br marketing@vivamov.com.br Senha atual Senha atual Preen…" at bounding box center [850, 385] width 1036 height 510
click at [1365, 33] on button "Sair" at bounding box center [1356, 32] width 71 height 36
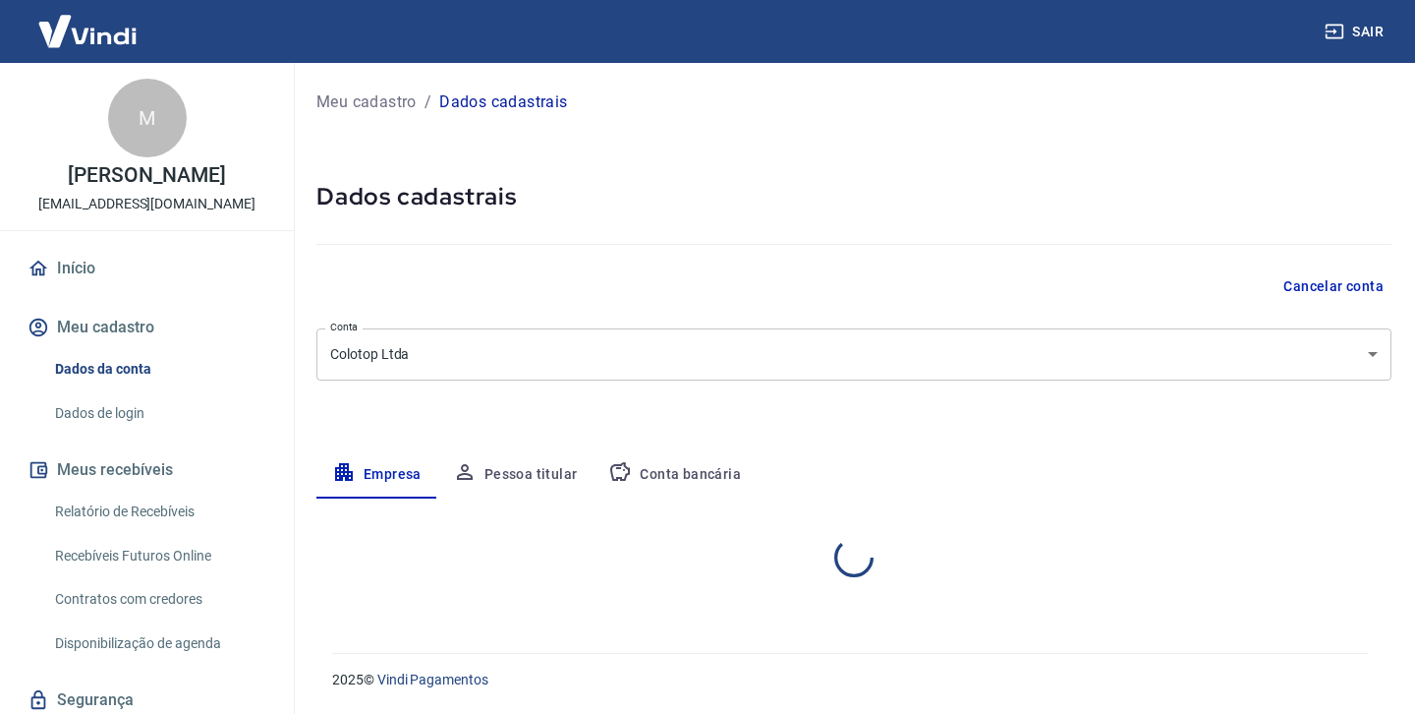
select select "SC"
select select "business"
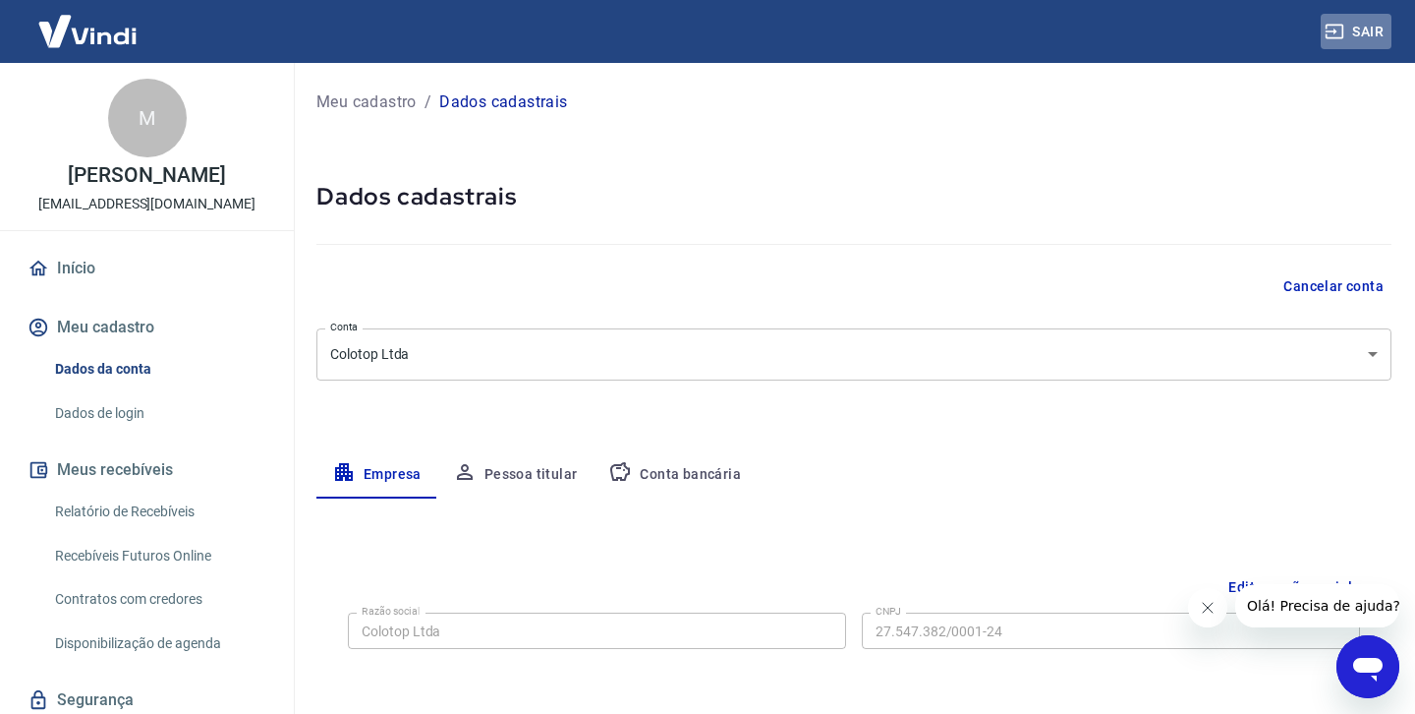
click at [1356, 32] on button "Sair" at bounding box center [1356, 32] width 71 height 36
